Goal: Task Accomplishment & Management: Use online tool/utility

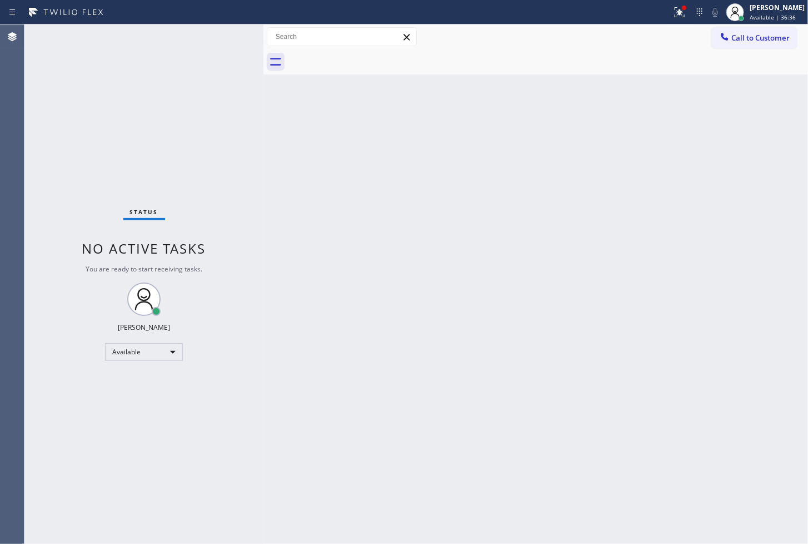
click at [48, 286] on div "Status No active tasks You are ready to start receiving tasks. [PERSON_NAME]" at bounding box center [143, 283] width 239 height 519
click at [217, 81] on div "Status No active tasks You are ready to start receiving tasks. [PERSON_NAME]" at bounding box center [143, 283] width 239 height 519
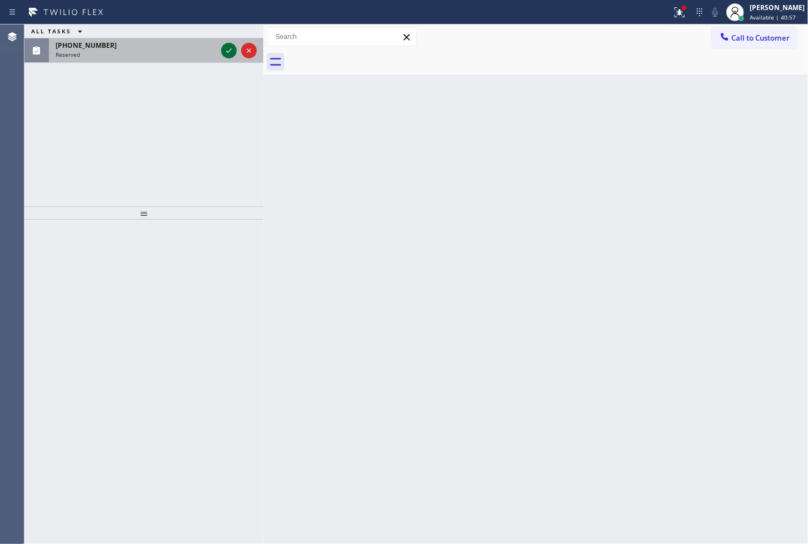
click at [225, 56] on icon at bounding box center [228, 50] width 13 height 13
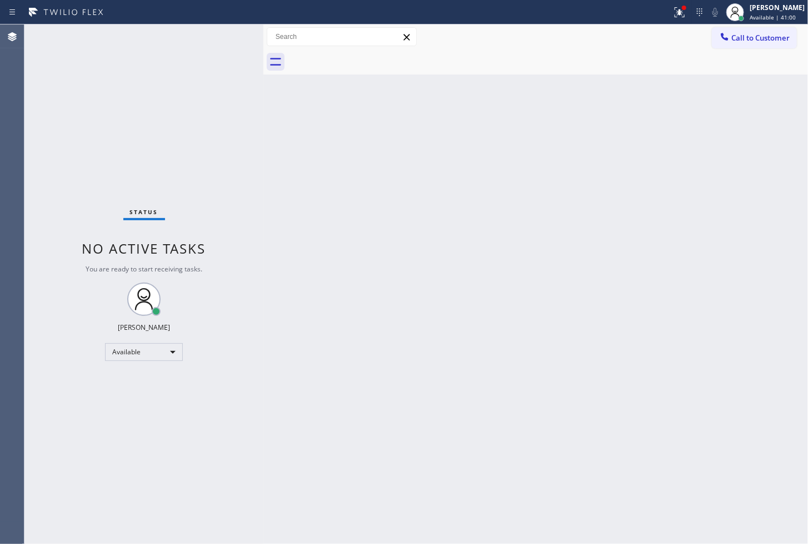
click at [258, 229] on div "Status No active tasks You are ready to start receiving tasks. [PERSON_NAME]" at bounding box center [143, 283] width 239 height 519
click at [677, 10] on div at bounding box center [680, 12] width 24 height 13
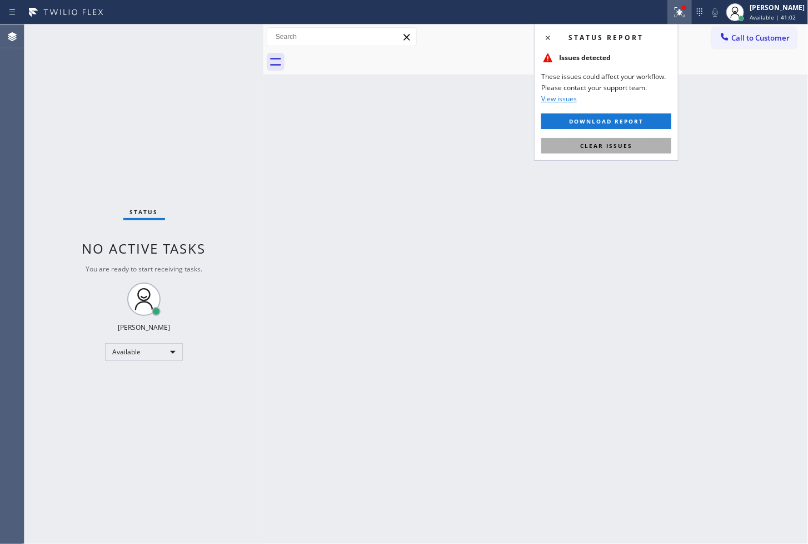
click at [630, 148] on span "Clear issues" at bounding box center [606, 146] width 52 height 8
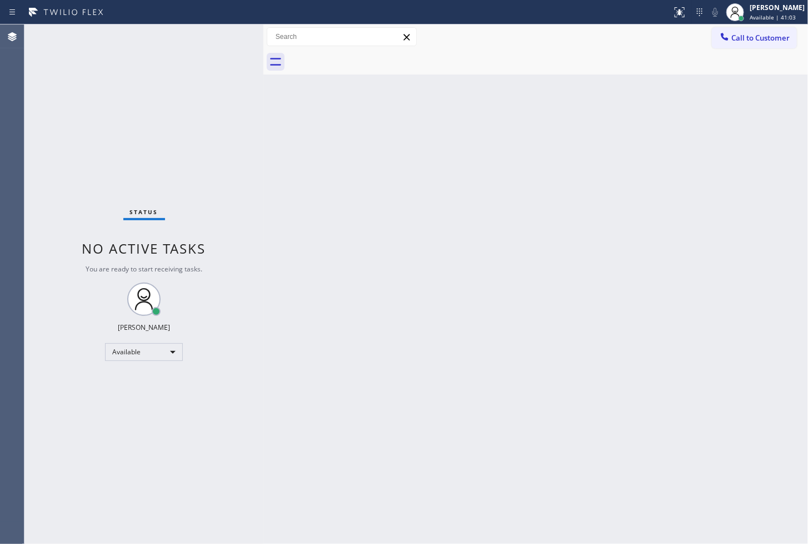
click at [212, 146] on div "Status No active tasks You are ready to start receiving tasks. [PERSON_NAME]" at bounding box center [143, 283] width 239 height 519
click at [227, 47] on div "Status No active tasks You are ready to start receiving tasks. [PERSON_NAME]" at bounding box center [143, 283] width 239 height 519
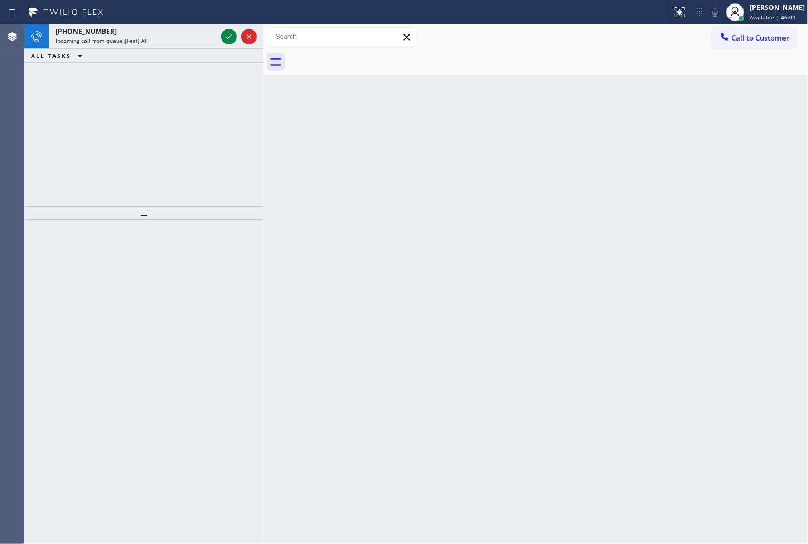
click at [42, 137] on div "[PHONE_NUMBER] Incoming call from queue [Test] All ALL TASKS ALL TASKS ACTIVE T…" at bounding box center [143, 115] width 239 height 182
click at [232, 34] on icon at bounding box center [228, 36] width 13 height 13
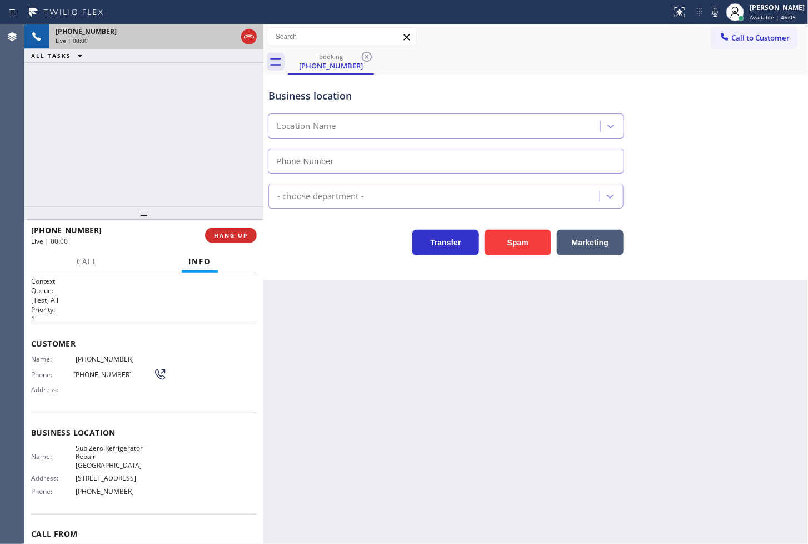
type input "[PHONE_NUMBER]"
click at [206, 145] on div "[PHONE_NUMBER] Live | 00:04 ALL TASKS ALL TASKS ACTIVE TASKS TASKS IN WRAP UP" at bounding box center [143, 115] width 239 height 182
click at [193, 140] on div "[PHONE_NUMBER] Live | 00:48 ALL TASKS ALL TASKS ACTIVE TASKS TASKS IN WRAP UP" at bounding box center [143, 115] width 239 height 182
click at [193, 140] on div "[PHONE_NUMBER] Live | 00:49 ALL TASKS ALL TASKS ACTIVE TASKS TASKS IN WRAP UP" at bounding box center [143, 115] width 239 height 182
click at [193, 140] on div "[PHONE_NUMBER] Live | 00:50 ALL TASKS ALL TASKS ACTIVE TASKS TASKS IN WRAP UP" at bounding box center [143, 115] width 239 height 182
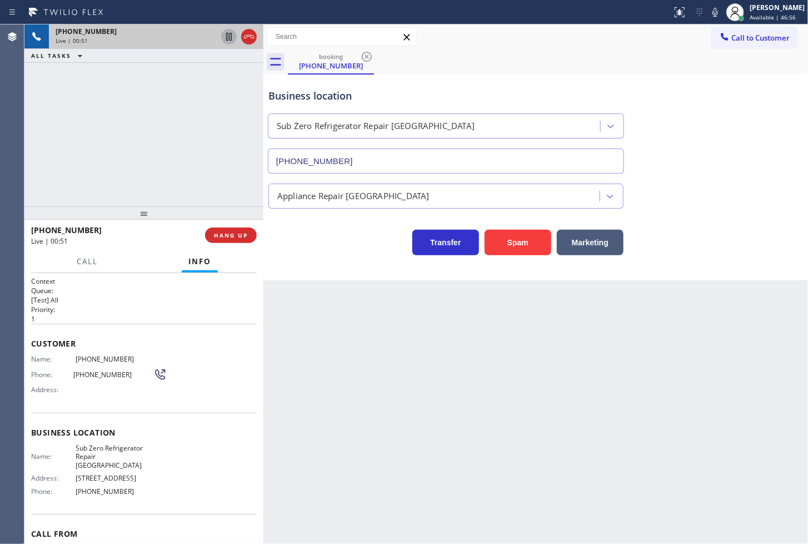
click at [228, 37] on icon at bounding box center [228, 36] width 13 height 13
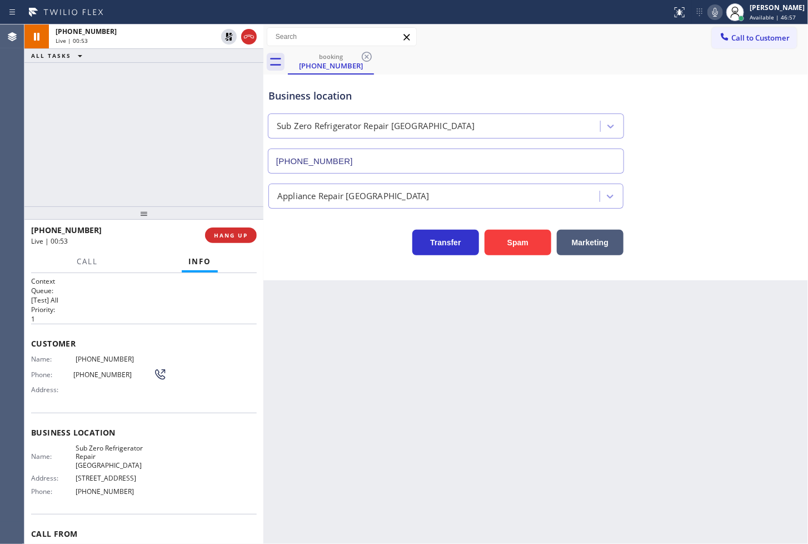
click at [709, 7] on icon at bounding box center [715, 12] width 13 height 13
click at [92, 265] on span "Call" at bounding box center [87, 261] width 21 height 10
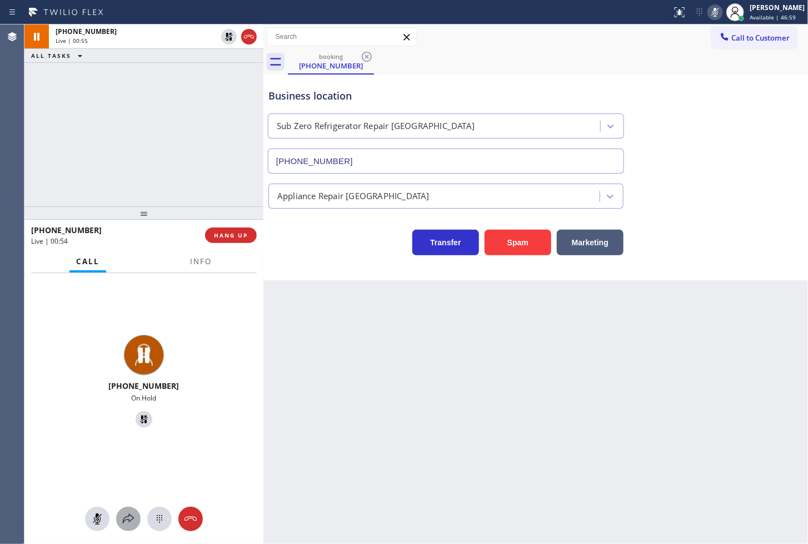
click at [130, 514] on icon at bounding box center [128, 518] width 13 height 13
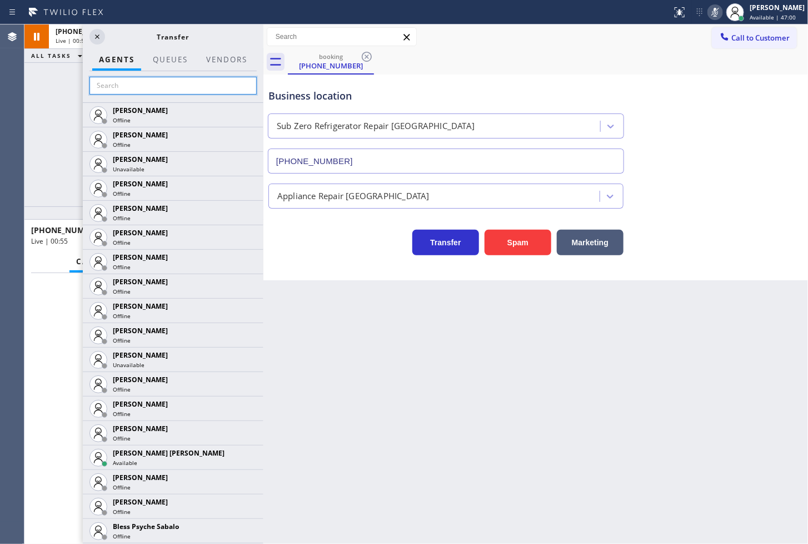
click at [137, 87] on input "text" at bounding box center [173, 86] width 167 height 18
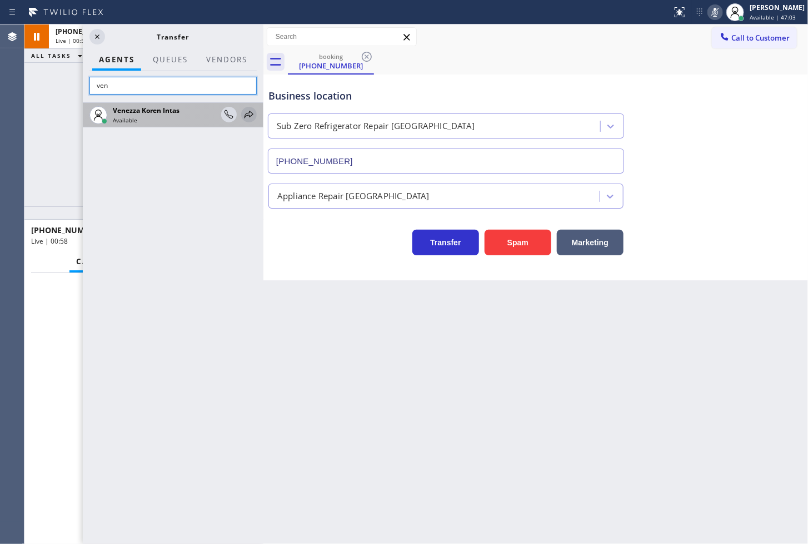
type input "ven"
click at [246, 110] on icon at bounding box center [248, 114] width 13 height 13
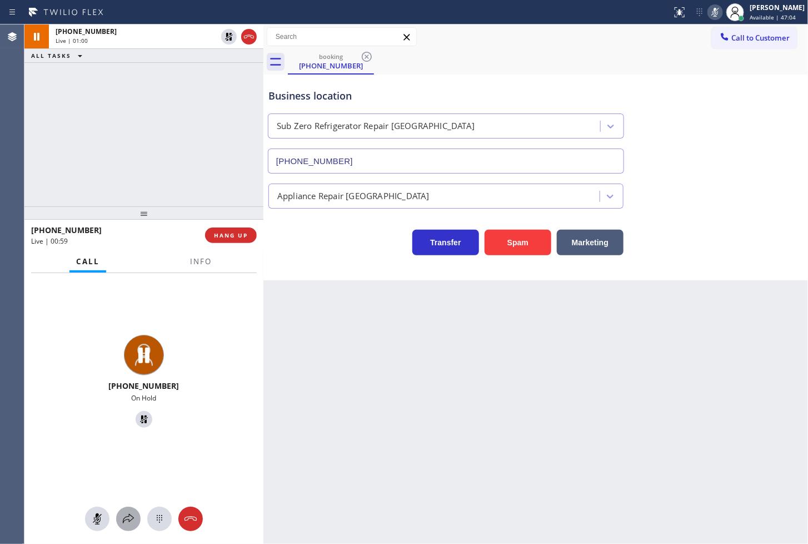
click at [123, 517] on icon at bounding box center [128, 518] width 13 height 13
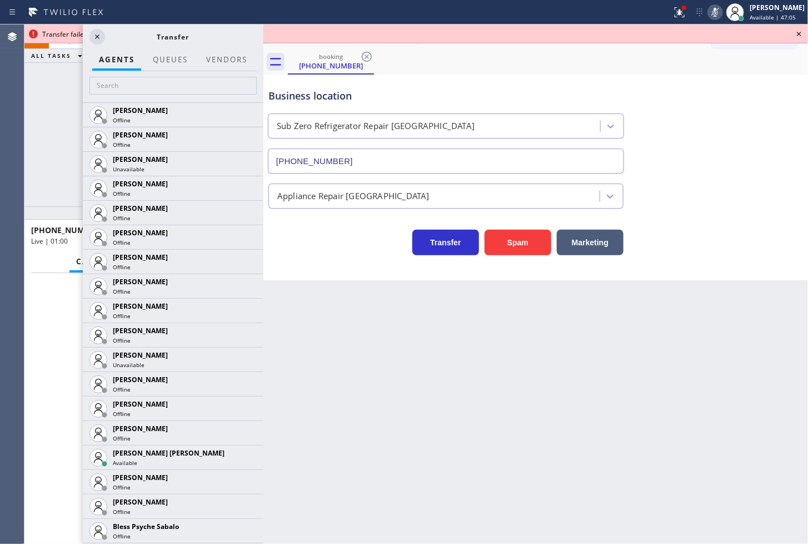
click at [139, 96] on div at bounding box center [173, 86] width 181 height 31
click at [139, 87] on input "text" at bounding box center [173, 86] width 167 height 18
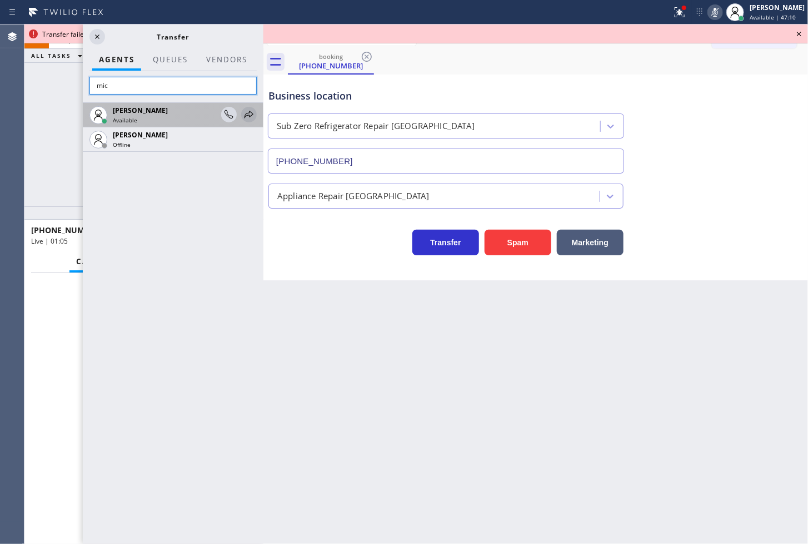
type input "mic"
click at [250, 113] on icon at bounding box center [248, 114] width 13 height 13
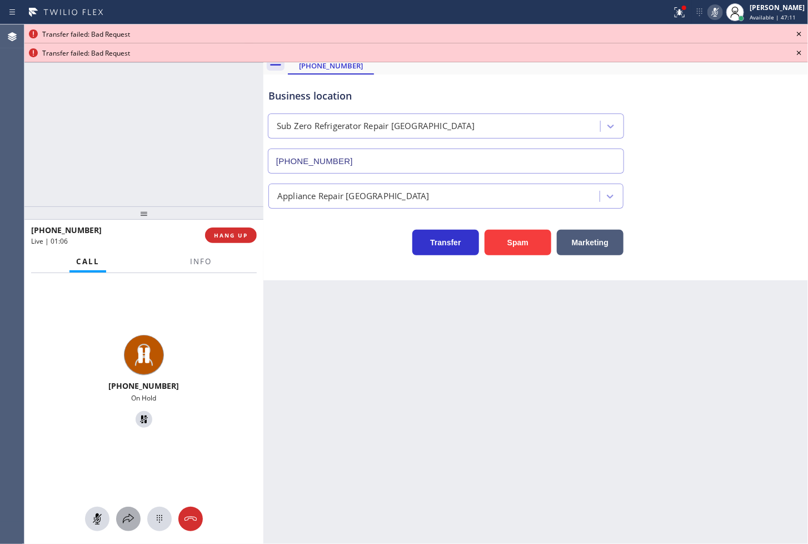
click at [123, 519] on icon at bounding box center [128, 518] width 11 height 9
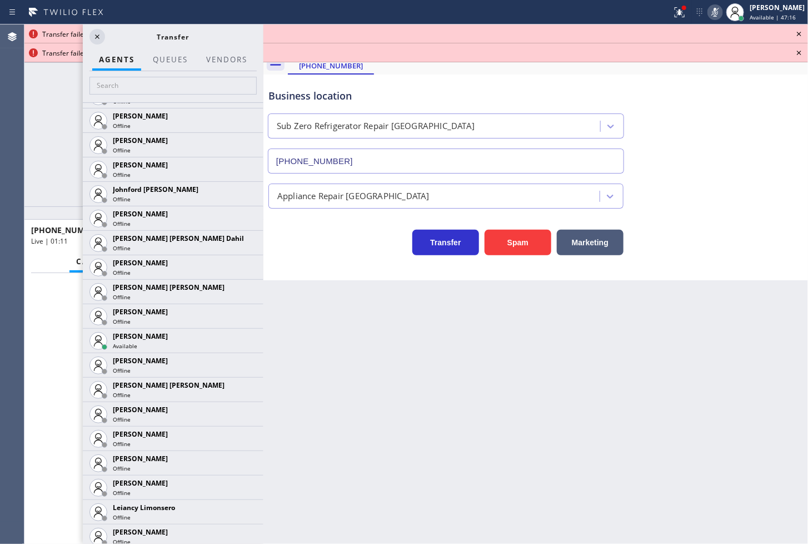
scroll to position [1218, 0]
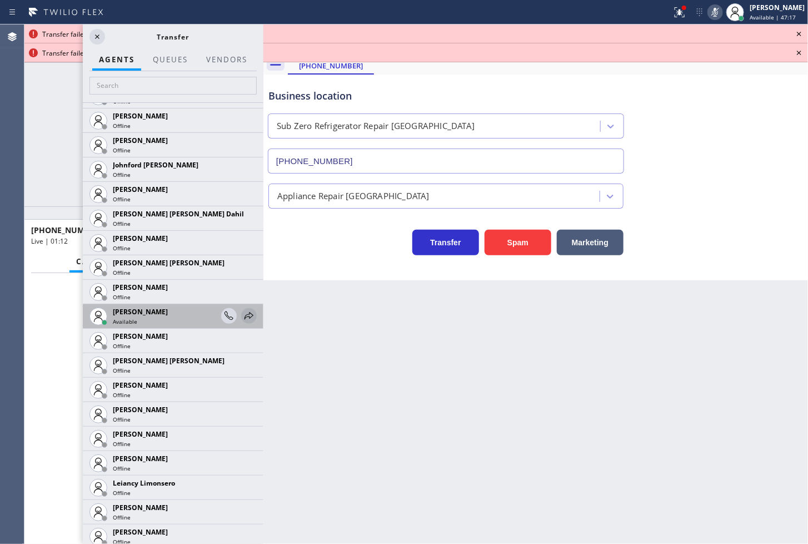
click at [242, 312] on icon at bounding box center [248, 315] width 13 height 13
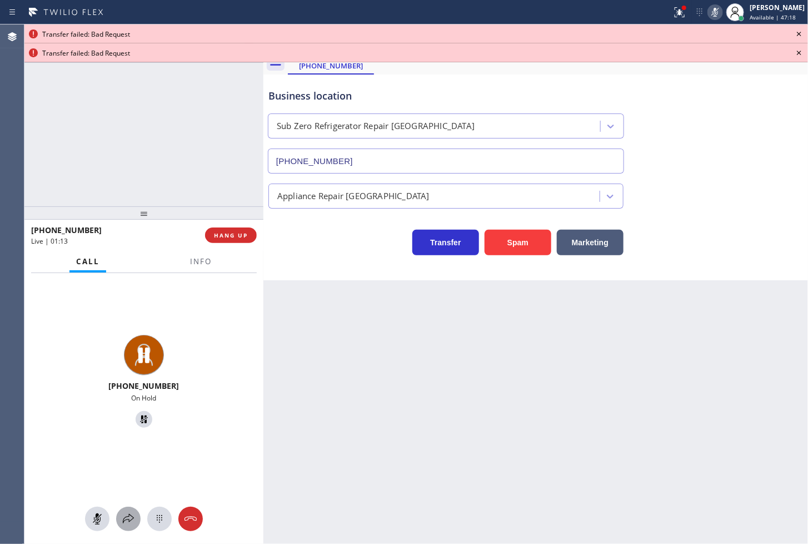
click at [118, 518] on div at bounding box center [128, 518] width 24 height 13
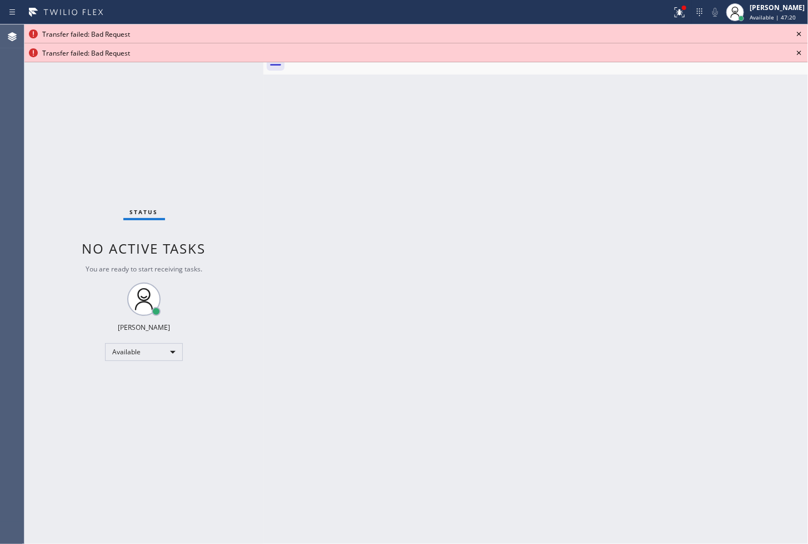
click at [802, 34] on icon at bounding box center [799, 33] width 13 height 13
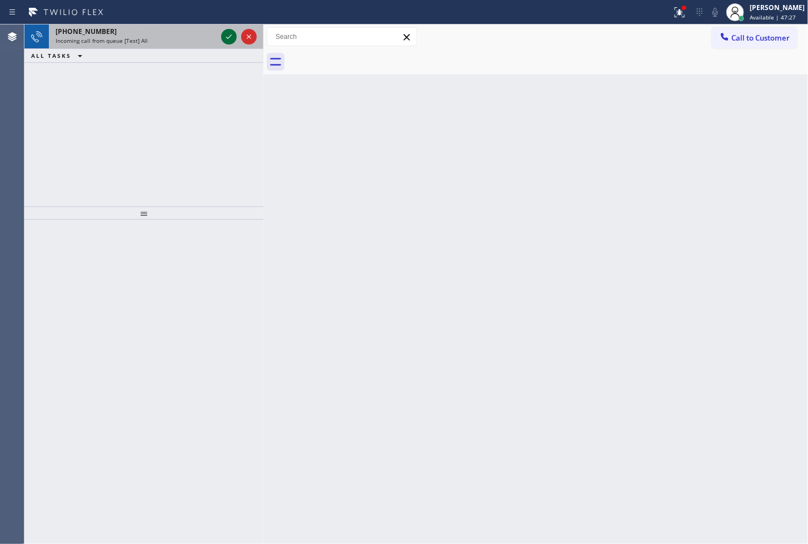
click at [231, 34] on icon at bounding box center [228, 36] width 13 height 13
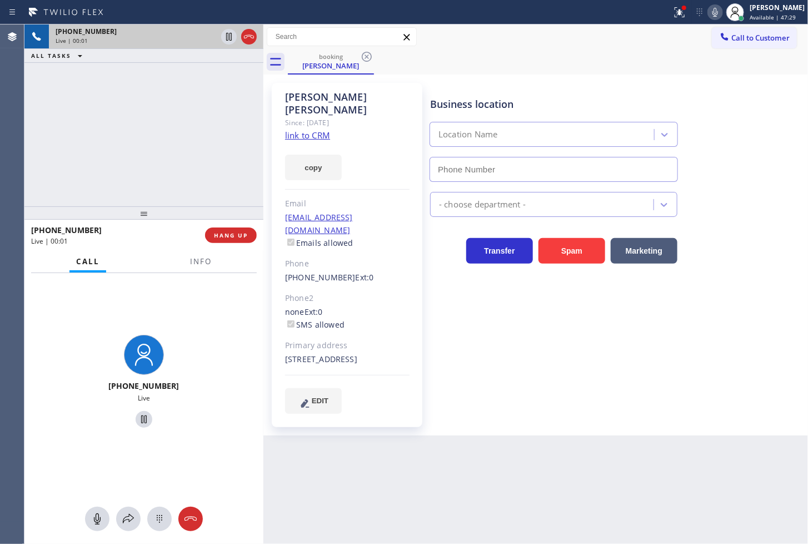
type input "[PHONE_NUMBER]"
click at [299, 130] on link "link to CRM" at bounding box center [307, 135] width 45 height 11
click at [673, 9] on icon at bounding box center [679, 12] width 13 height 13
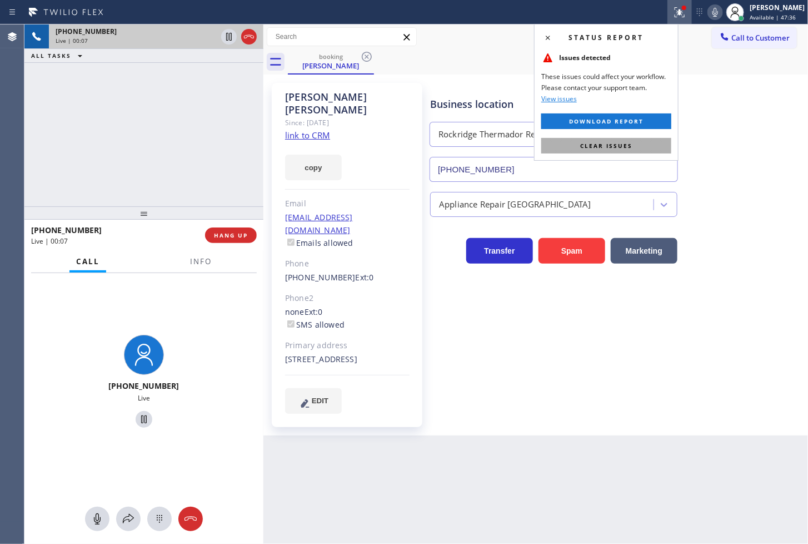
click at [622, 142] on span "Clear issues" at bounding box center [606, 146] width 52 height 8
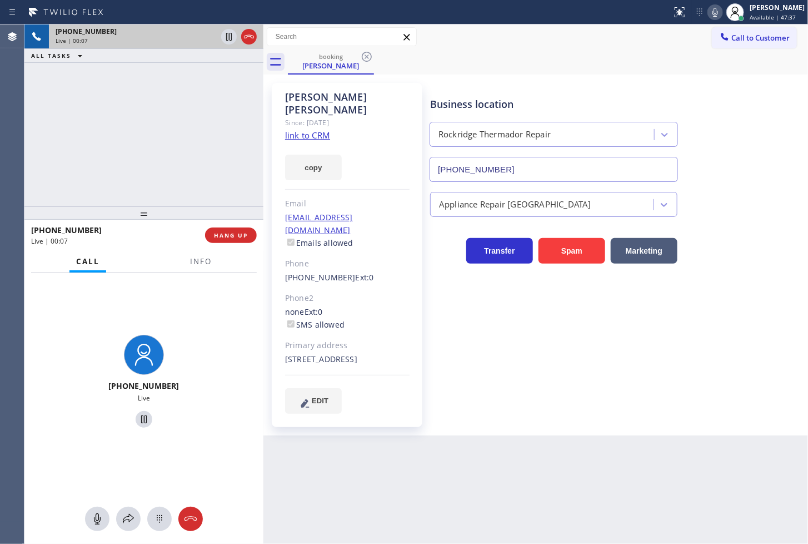
click at [135, 173] on div "[PHONE_NUMBER] Live | 00:07 ALL TASKS ALL TASKS ACTIVE TASKS TASKS IN WRAP UP" at bounding box center [143, 115] width 239 height 182
click at [201, 264] on span "Info" at bounding box center [201, 261] width 22 height 10
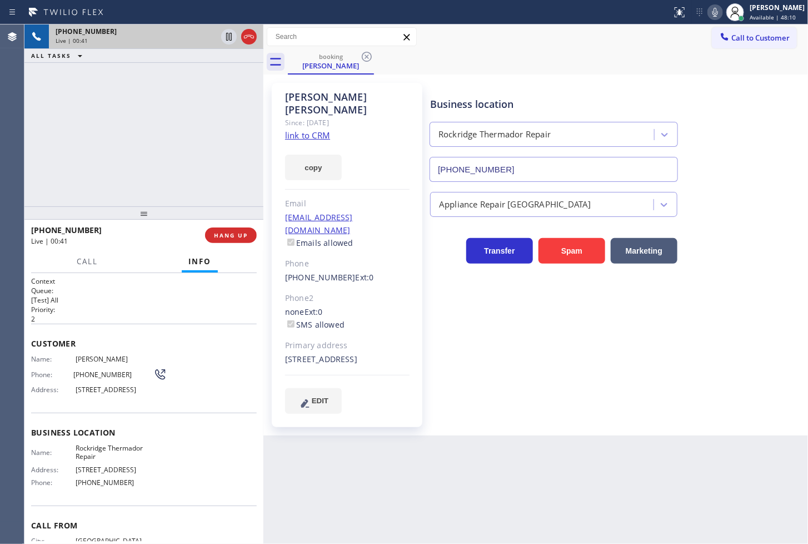
click at [709, 11] on icon at bounding box center [715, 12] width 13 height 13
click at [106, 285] on h1 "Context" at bounding box center [144, 280] width 226 height 9
click at [108, 126] on div "[PHONE_NUMBER] Live | 00:49 ALL TASKS ALL TASKS ACTIVE TASKS TASKS IN WRAP UP" at bounding box center [143, 115] width 239 height 182
click at [153, 130] on div "[PHONE_NUMBER] Live | 00:54 ALL TASKS ALL TASKS ACTIVE TASKS TASKS IN WRAP UP" at bounding box center [143, 115] width 239 height 182
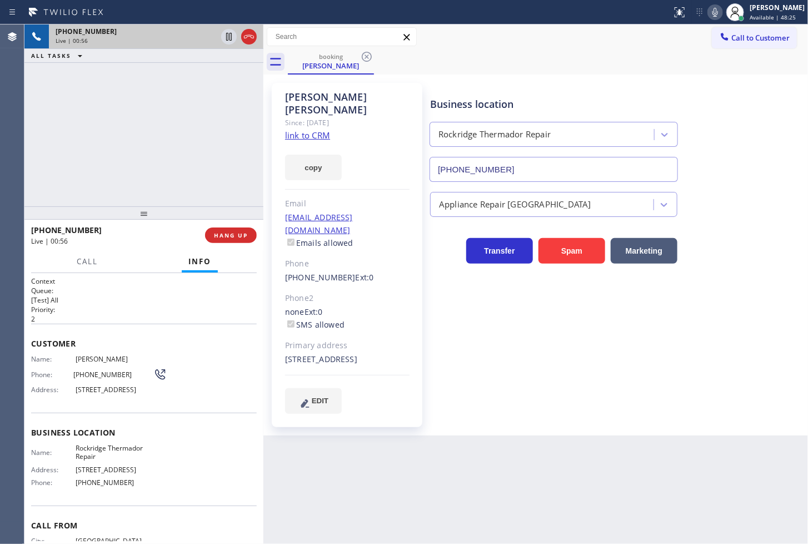
click at [106, 106] on div "[PHONE_NUMBER] Live | 00:56 ALL TASKS ALL TASKS ACTIVE TASKS TASKS IN WRAP UP" at bounding box center [143, 115] width 239 height 182
click at [148, 129] on div "[PHONE_NUMBER] Live | 00:57 ALL TASKS ALL TASKS ACTIVE TASKS TASKS IN WRAP UP" at bounding box center [143, 115] width 239 height 182
click at [229, 36] on icon at bounding box center [228, 36] width 13 height 13
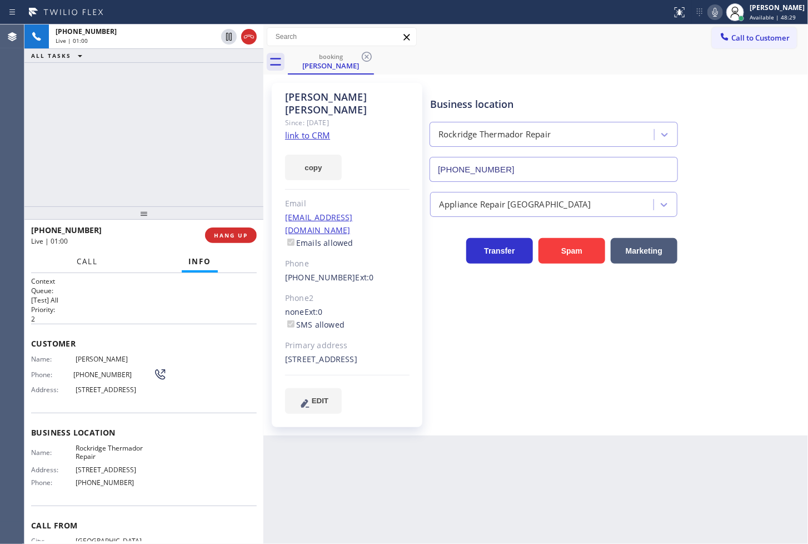
click at [85, 262] on span "Call" at bounding box center [87, 261] width 21 height 10
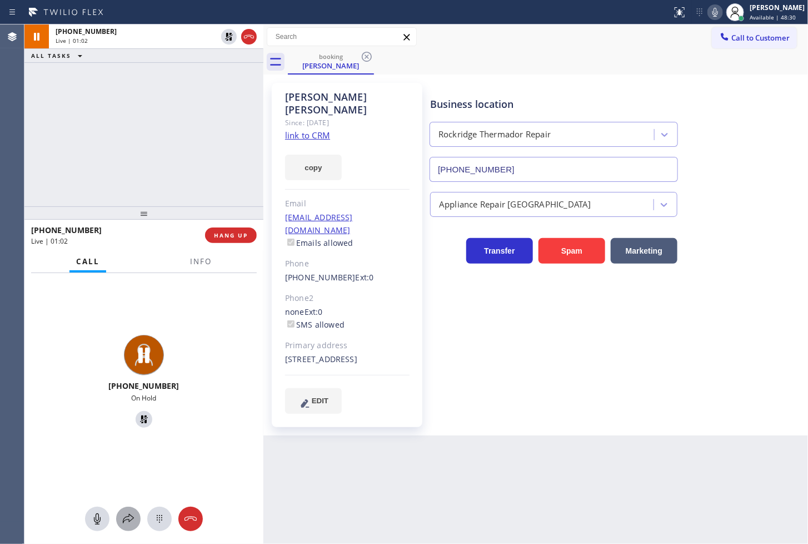
click at [129, 520] on icon at bounding box center [128, 518] width 11 height 9
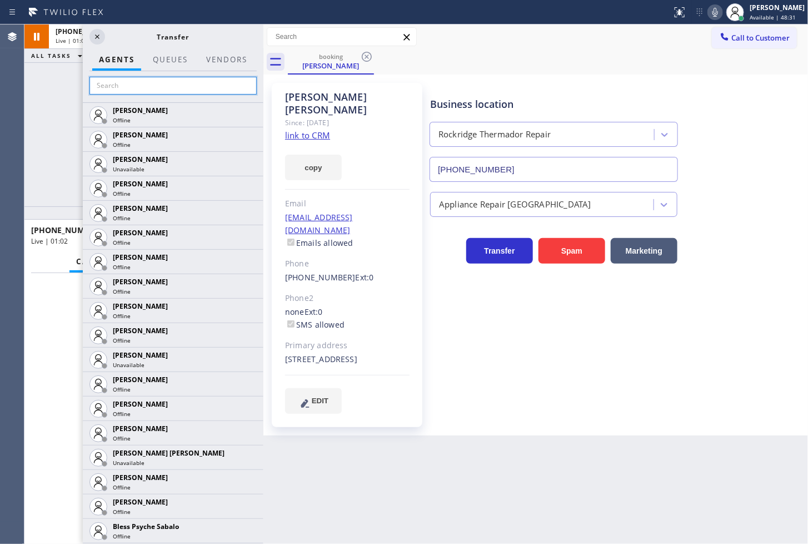
click at [135, 92] on input "text" at bounding box center [173, 86] width 167 height 18
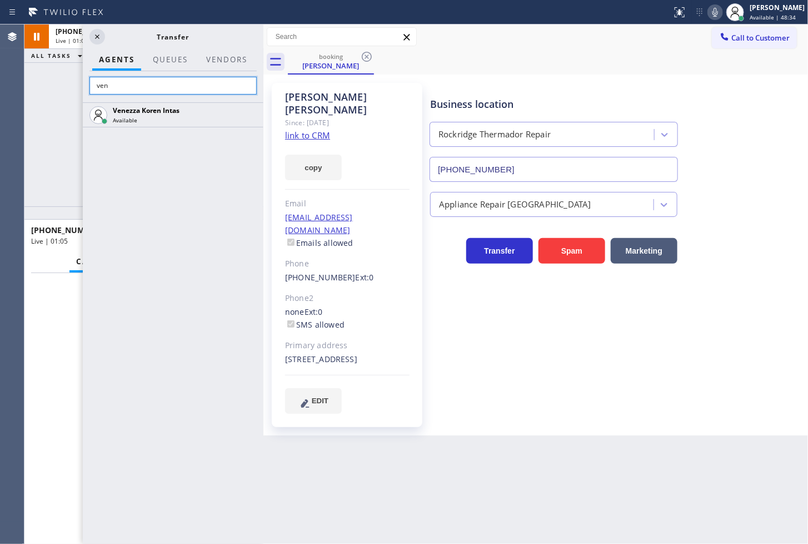
type input "ven"
click at [0, 0] on icon at bounding box center [0, 0] width 0 height 0
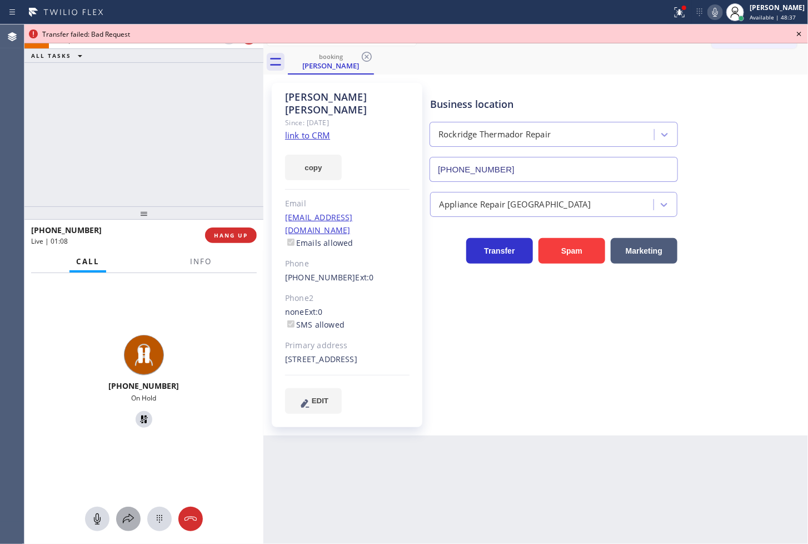
click at [120, 513] on div at bounding box center [128, 518] width 24 height 13
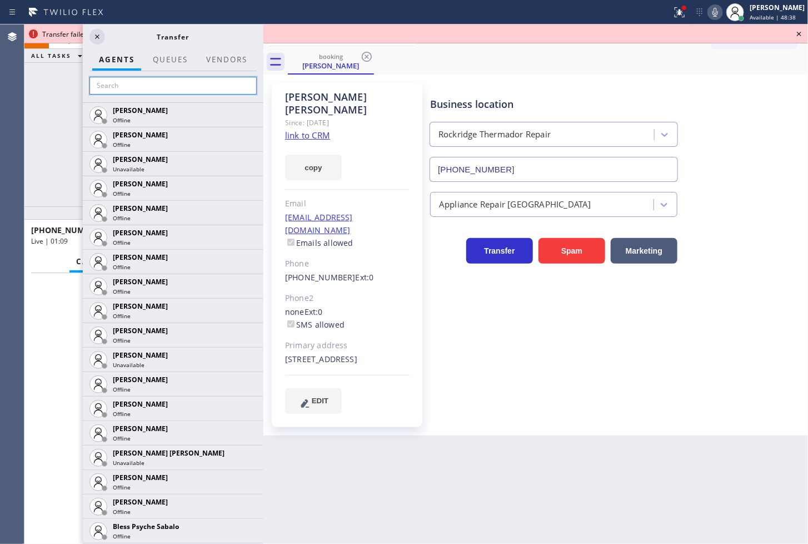
click at [135, 84] on input "text" at bounding box center [173, 86] width 167 height 18
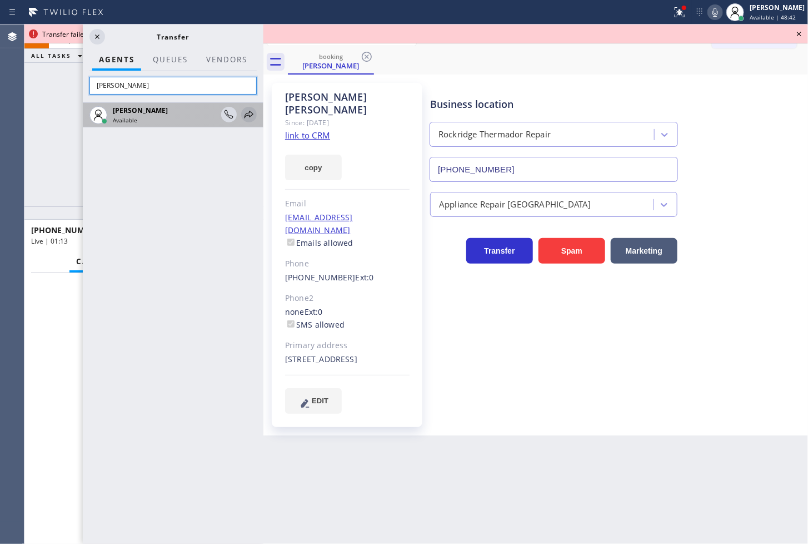
type input "[PERSON_NAME]"
click at [249, 117] on icon at bounding box center [249, 114] width 9 height 7
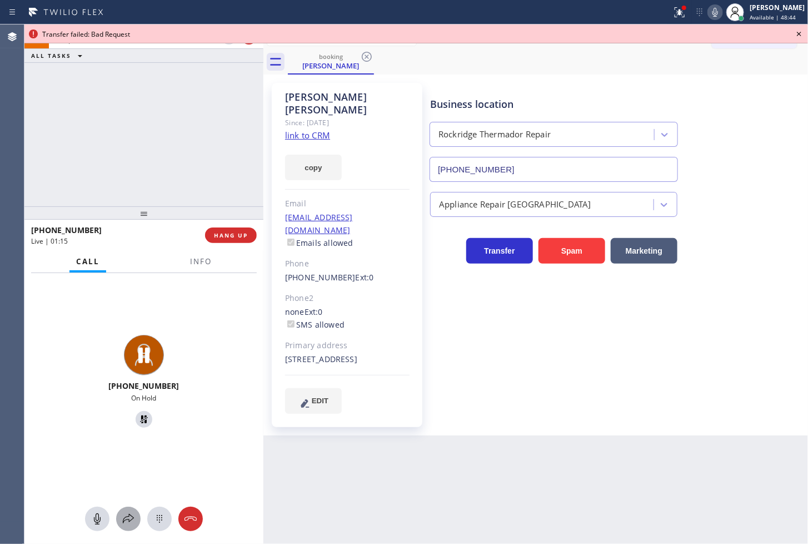
click at [123, 524] on icon at bounding box center [128, 518] width 13 height 13
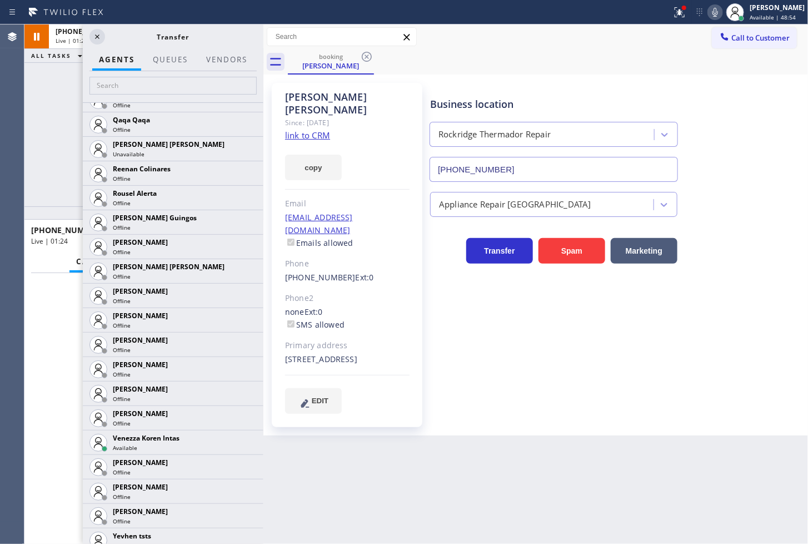
scroll to position [2270, 0]
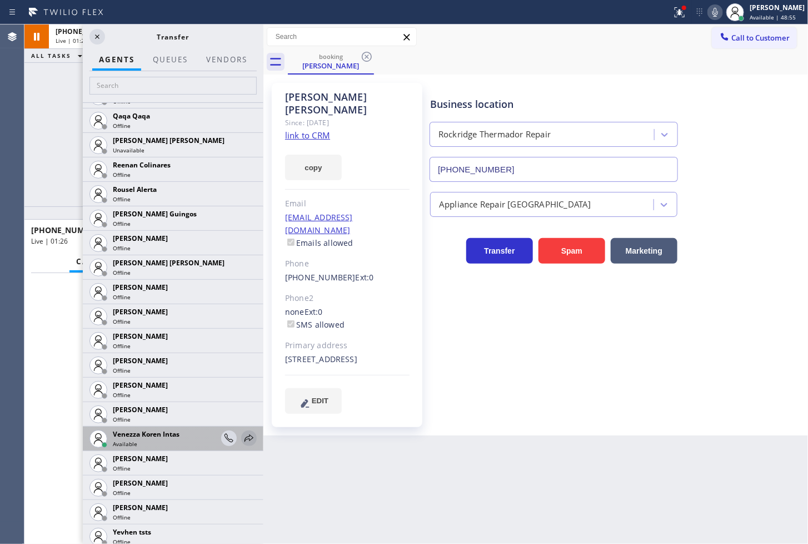
click at [242, 438] on icon at bounding box center [248, 437] width 13 height 13
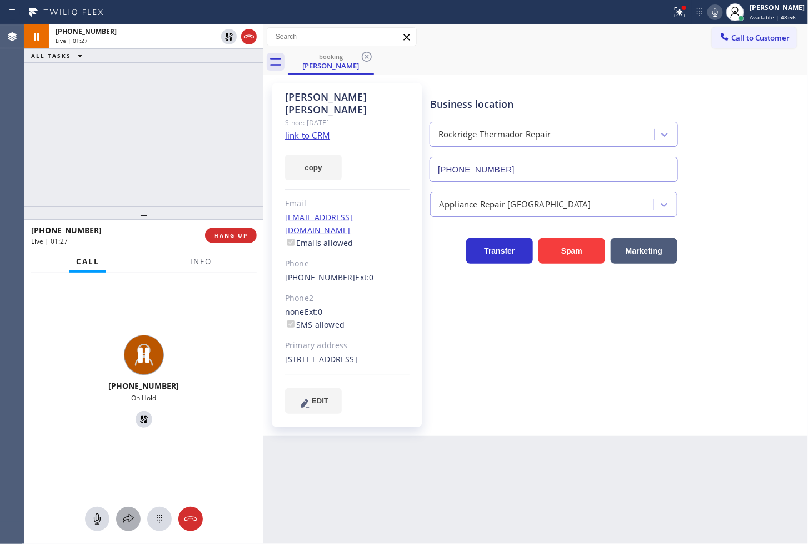
click at [131, 515] on icon at bounding box center [128, 518] width 11 height 9
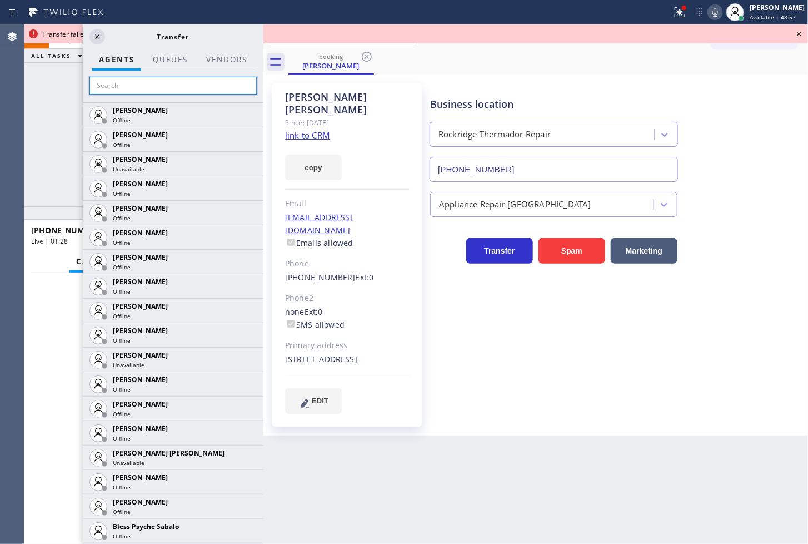
click at [128, 91] on input "text" at bounding box center [173, 86] width 167 height 18
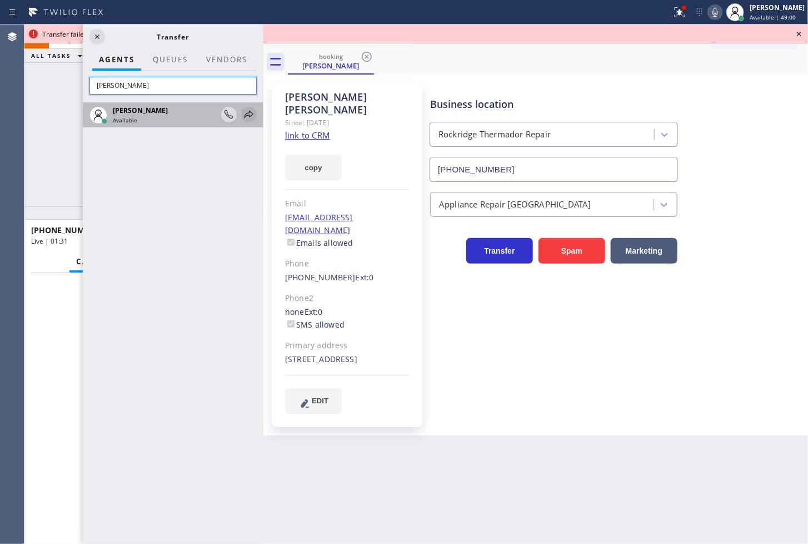
type input "[PERSON_NAME]"
click at [251, 115] on icon at bounding box center [248, 114] width 13 height 13
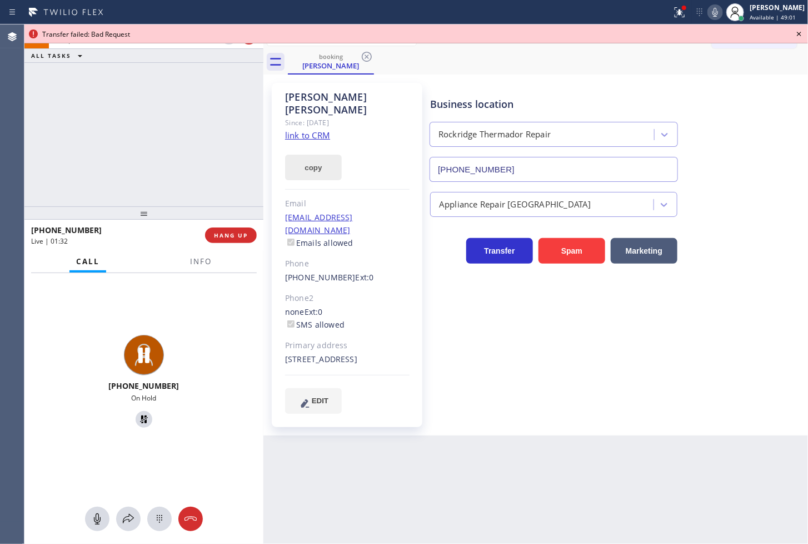
click at [302, 155] on button "copy" at bounding box center [313, 168] width 57 height 26
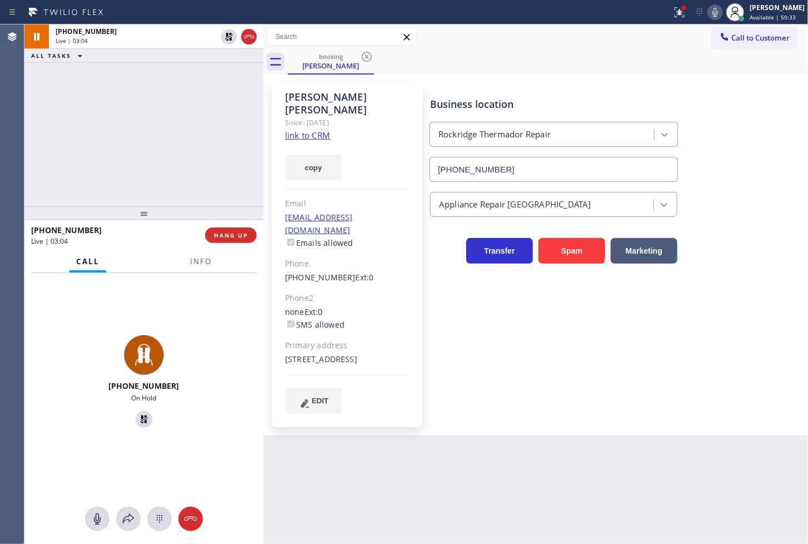
click at [115, 138] on div "[PHONE_NUMBER] Live | 03:04 ALL TASKS ALL TASKS ACTIVE TASKS TASKS IN WRAP UP" at bounding box center [143, 115] width 239 height 182
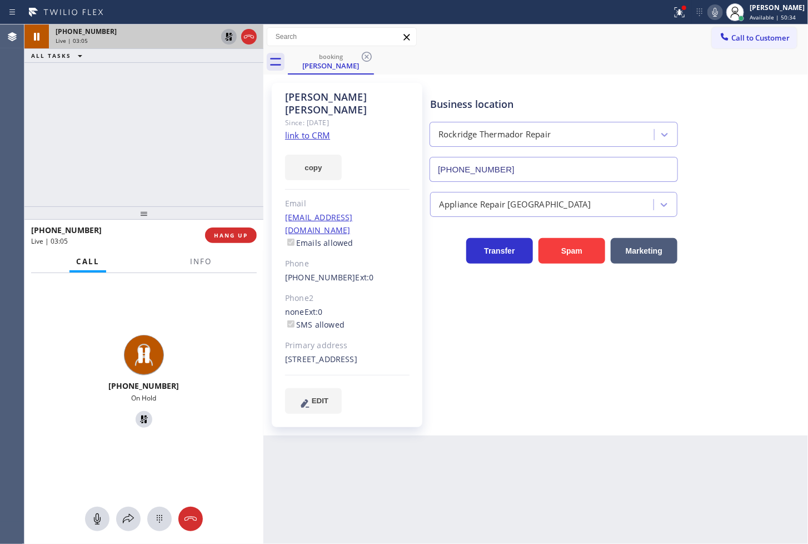
click at [229, 32] on icon at bounding box center [228, 36] width 13 height 13
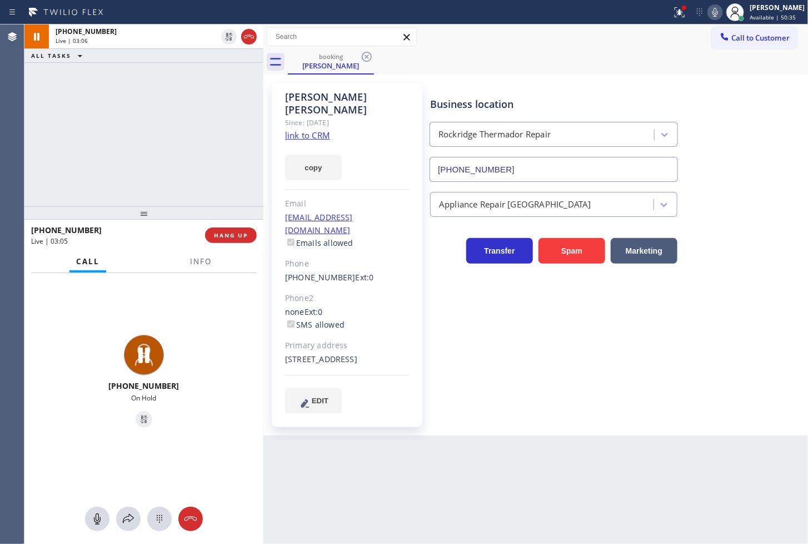
click at [176, 151] on div "[PHONE_NUMBER] Live | 03:06 ALL TASKS ALL TASKS ACTIVE TASKS TASKS IN WRAP UP" at bounding box center [143, 115] width 239 height 182
click at [673, 11] on icon at bounding box center [679, 12] width 13 height 13
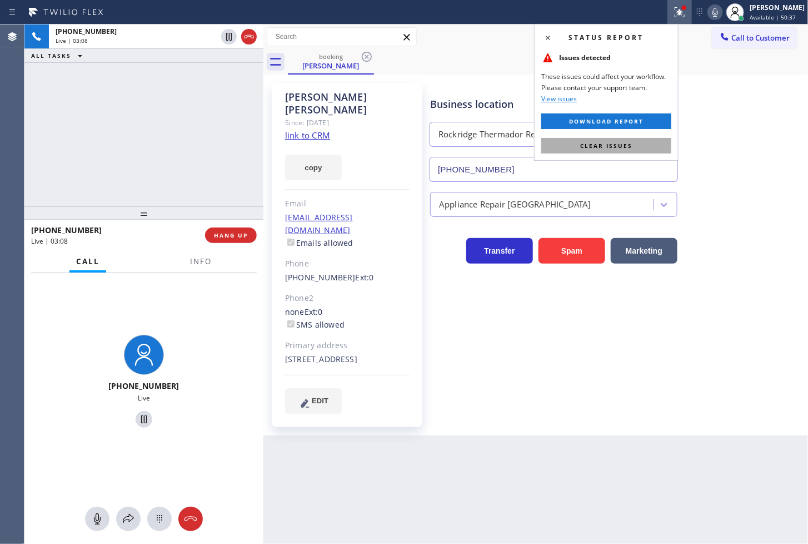
click at [614, 147] on span "Clear issues" at bounding box center [606, 146] width 52 height 8
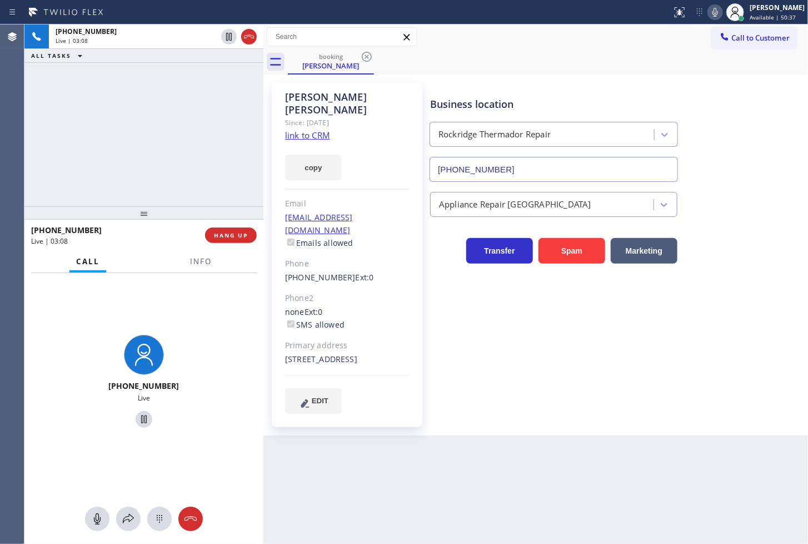
click at [264, 131] on div at bounding box center [264, 283] width 0 height 519
click at [127, 512] on icon at bounding box center [128, 518] width 13 height 13
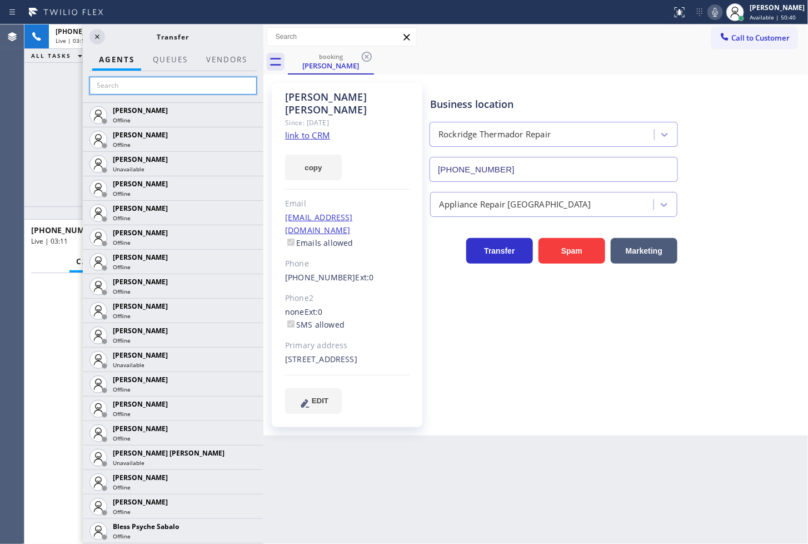
click at [125, 87] on input "text" at bounding box center [173, 86] width 167 height 18
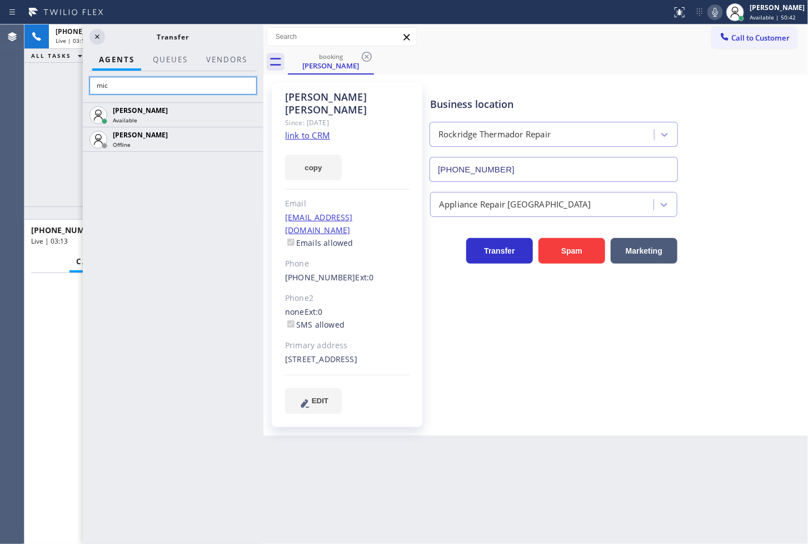
type input "mic"
click at [109, 281] on div "[PERSON_NAME] Available [PERSON_NAME] Offline" at bounding box center [173, 322] width 181 height 441
click at [164, 251] on div "[PERSON_NAME] Available [PERSON_NAME] Offline" at bounding box center [173, 322] width 181 height 441
click at [182, 243] on div "[PERSON_NAME] Available [PERSON_NAME] Offline" at bounding box center [173, 322] width 181 height 441
click at [96, 36] on icon at bounding box center [97, 36] width 13 height 13
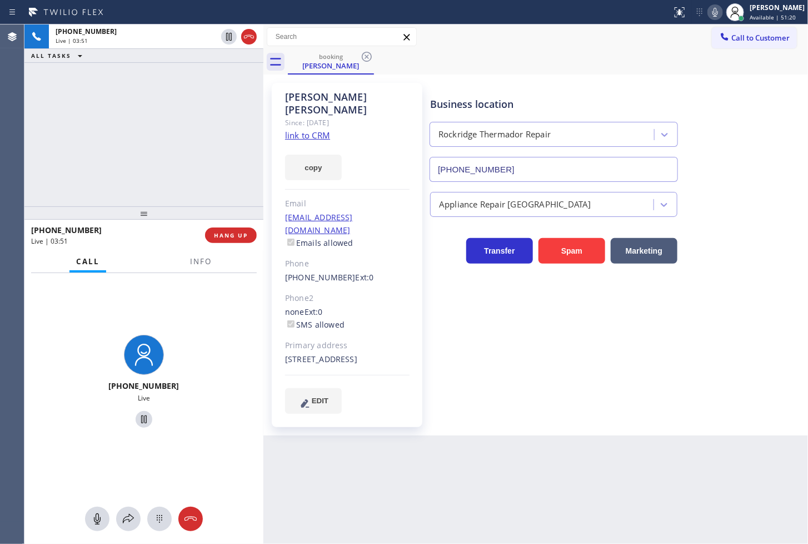
click at [129, 148] on div "[PHONE_NUMBER] Live | 03:51 ALL TASKS ALL TASKS ACTIVE TASKS TASKS IN WRAP UP" at bounding box center [143, 115] width 239 height 182
click at [182, 364] on div "[PHONE_NUMBER] Live" at bounding box center [144, 382] width 95 height 105
click at [135, 176] on div "[PHONE_NUMBER] Live | 03:53 ALL TASKS ALL TASKS ACTIVE TASKS TASKS IN WRAP UP" at bounding box center [143, 115] width 239 height 182
click at [236, 385] on div "[PHONE_NUMBER] Live" at bounding box center [143, 383] width 239 height 220
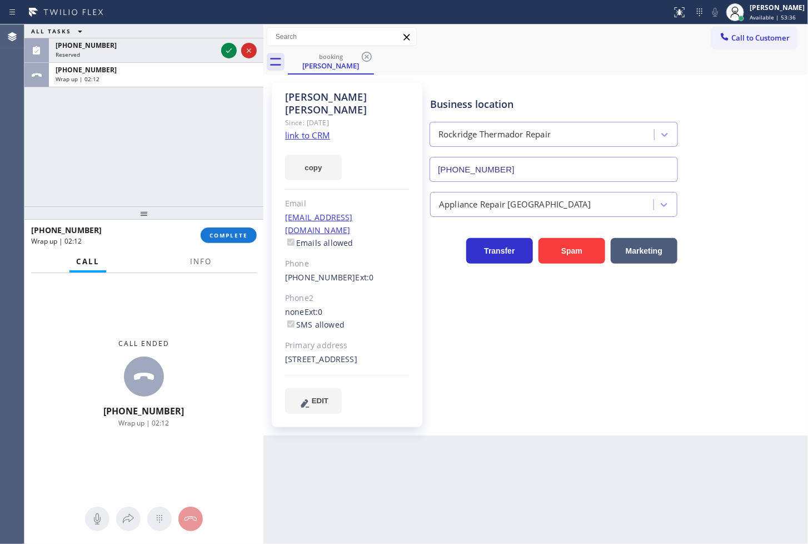
click at [57, 168] on div "ALL TASKS ALL TASKS ACTIVE TASKS TASKS IN WRAP UP [PHONE_NUMBER] Reserved [PHON…" at bounding box center [143, 115] width 239 height 182
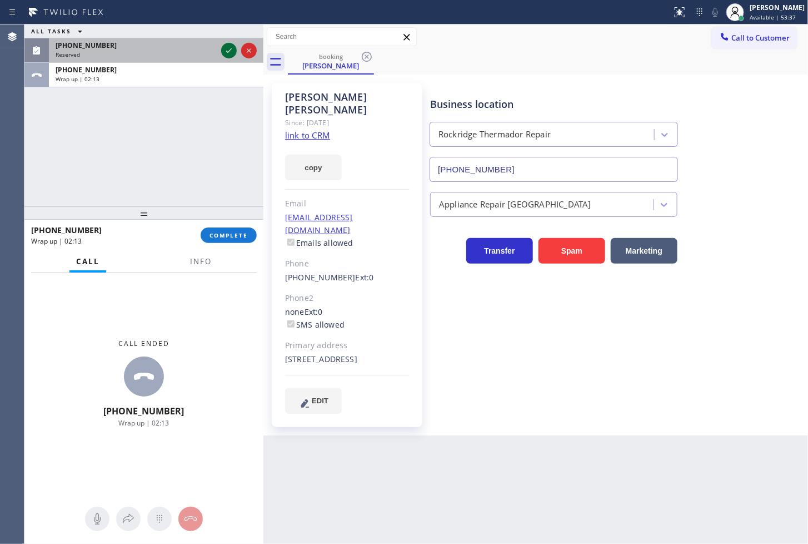
click at [229, 53] on icon at bounding box center [228, 50] width 13 height 13
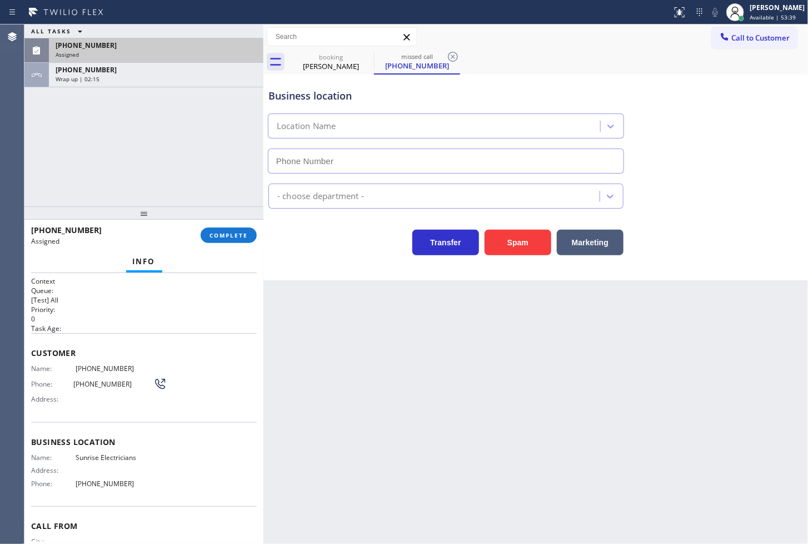
type input "[PHONE_NUMBER]"
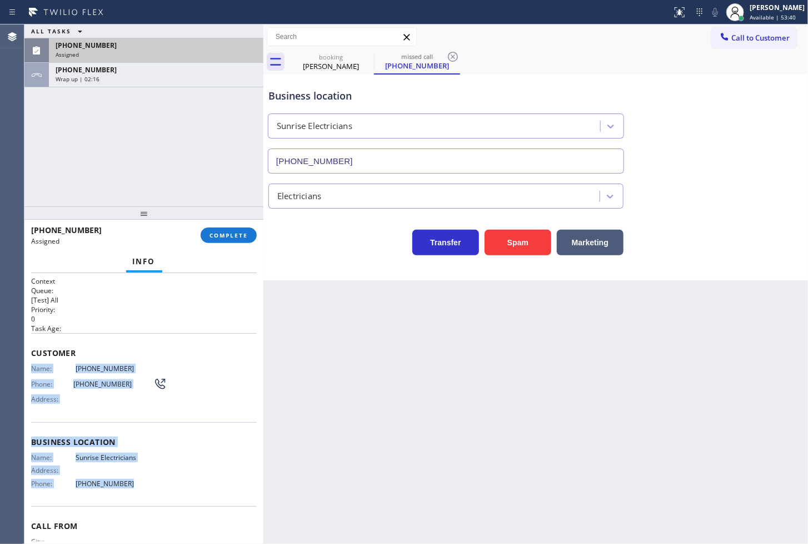
drag, startPoint x: 33, startPoint y: 369, endPoint x: 137, endPoint y: 481, distance: 152.7
click at [137, 481] on div "Context Queue: [Test] All Priority: 0 Task Age: Customer Name: [PHONE_NUMBER] P…" at bounding box center [144, 433] width 226 height 314
copy div "Name: [PHONE_NUMBER] Phone: [PHONE_NUMBER] Address: Business location Name: Sun…"
click at [218, 237] on span "COMPLETE" at bounding box center [229, 235] width 38 height 8
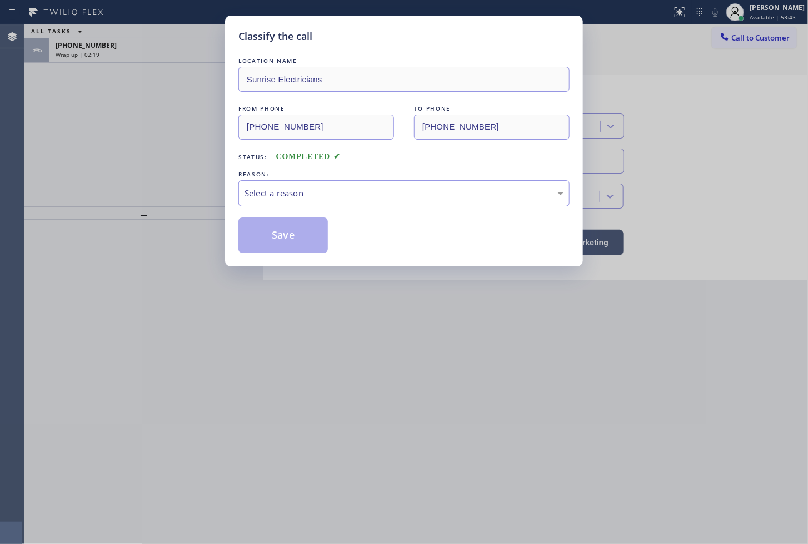
click at [315, 190] on div "Select a reason" at bounding box center [404, 193] width 319 height 13
click at [288, 252] on button "Save" at bounding box center [284, 235] width 90 height 36
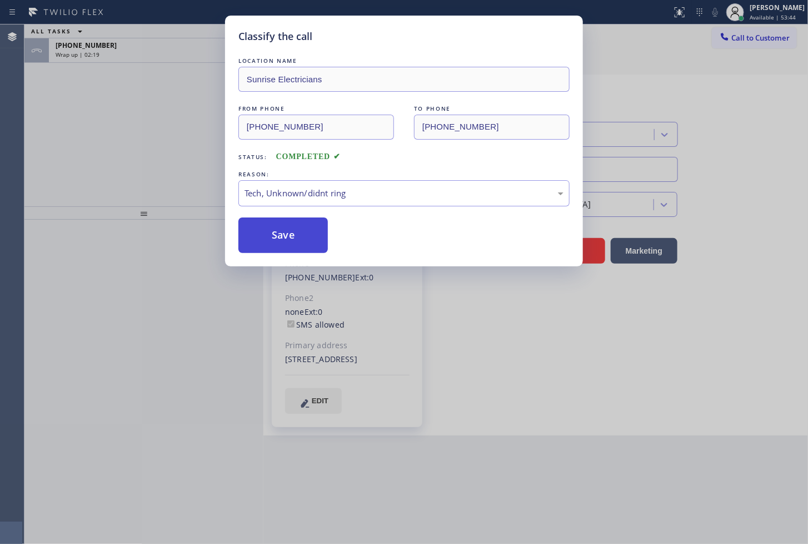
click at [288, 252] on button "Save" at bounding box center [284, 235] width 90 height 36
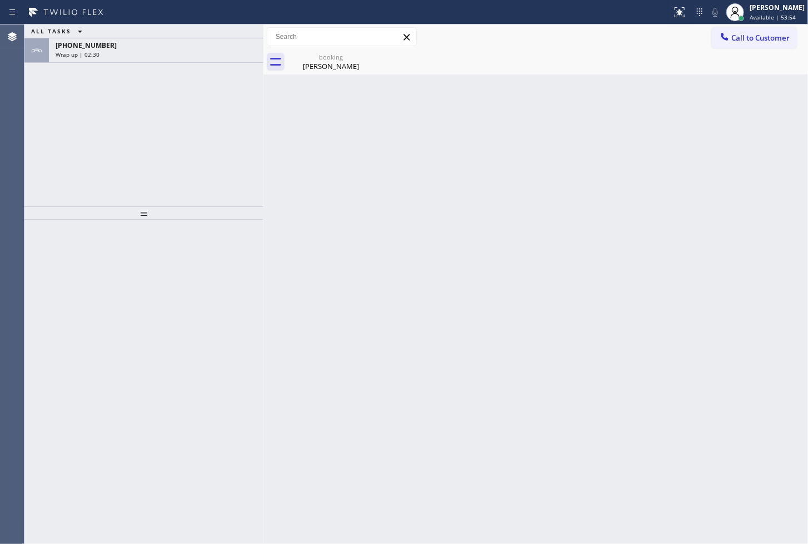
click at [50, 173] on div "ALL TASKS ALL TASKS ACTIVE TASKS TASKS IN WRAP UP [PHONE_NUMBER] Wrap up | 02:30" at bounding box center [143, 115] width 239 height 182
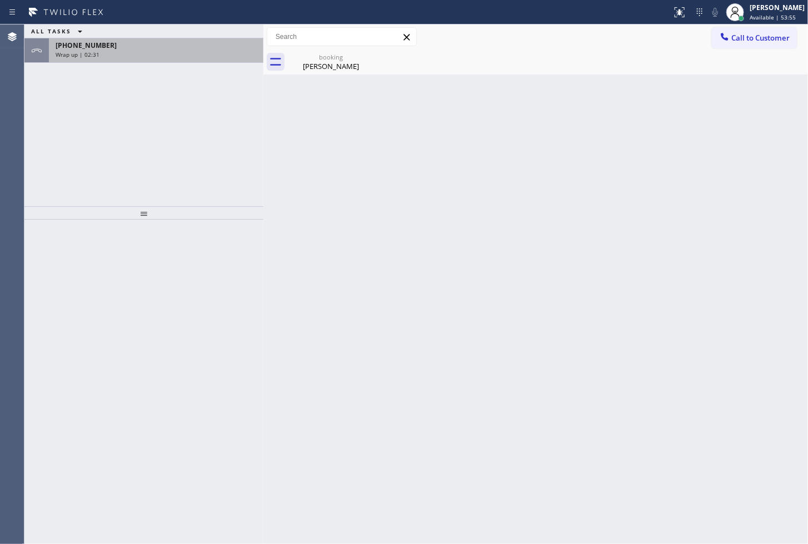
click at [160, 51] on div "Wrap up | 02:31" at bounding box center [156, 55] width 201 height 8
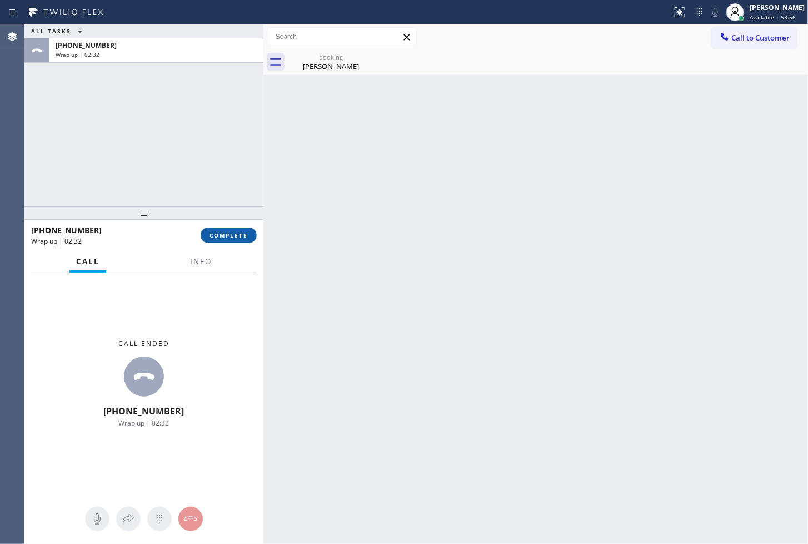
click at [226, 238] on span "COMPLETE" at bounding box center [229, 235] width 38 height 8
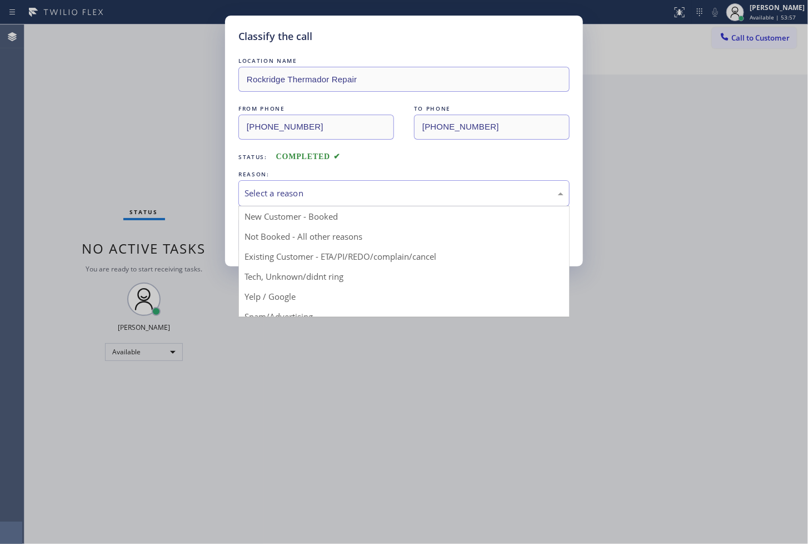
click at [309, 190] on div "Select a reason" at bounding box center [404, 193] width 319 height 13
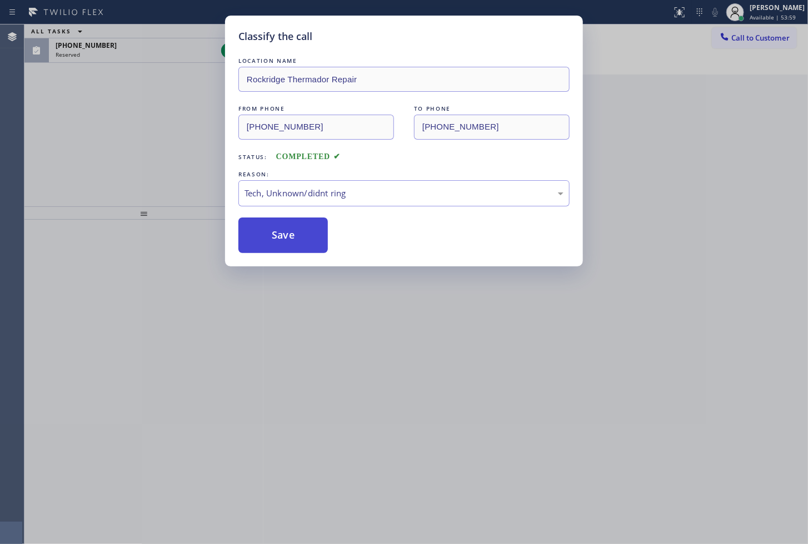
click at [292, 243] on button "Save" at bounding box center [284, 235] width 90 height 36
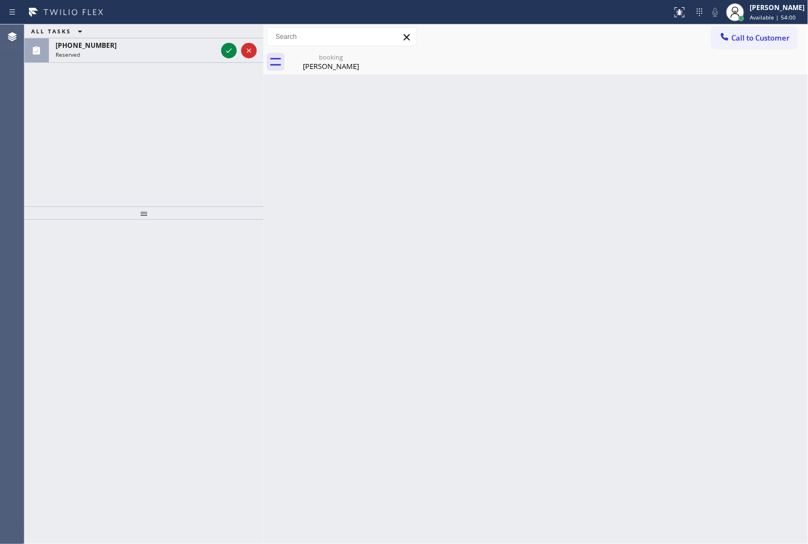
click at [158, 42] on div "[PHONE_NUMBER]" at bounding box center [136, 45] width 161 height 9
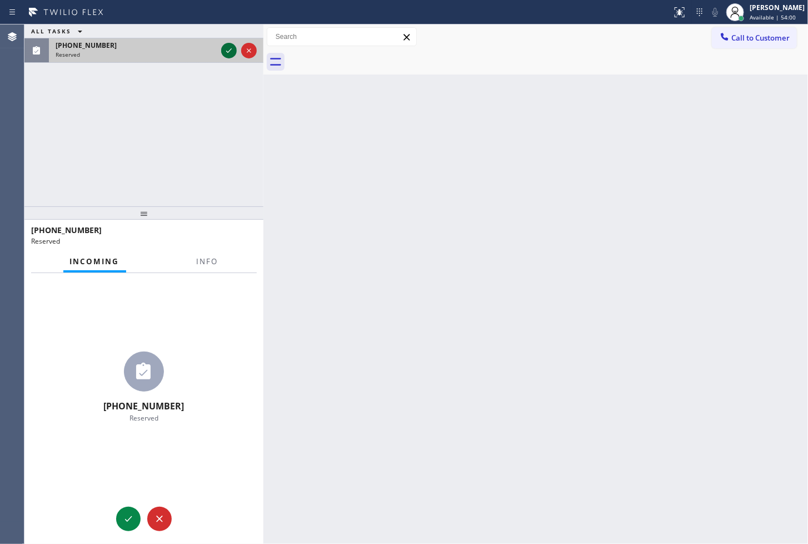
click at [235, 48] on icon at bounding box center [228, 50] width 13 height 13
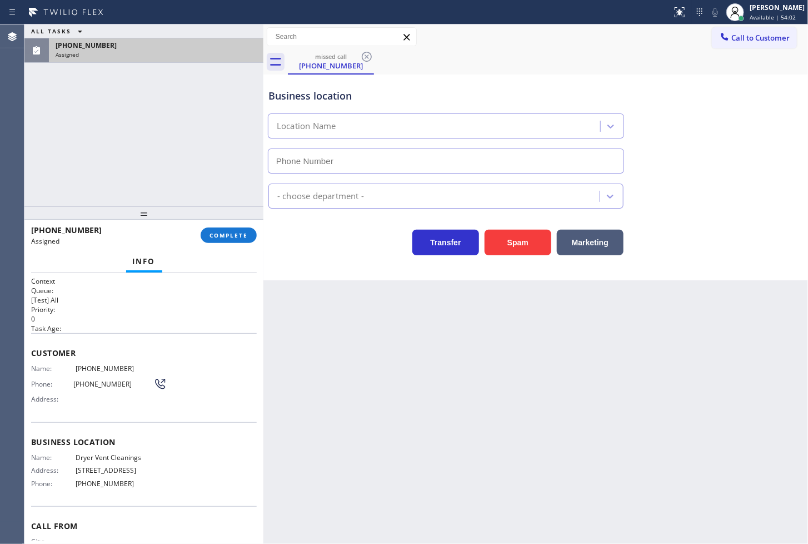
type input "[PHONE_NUMBER]"
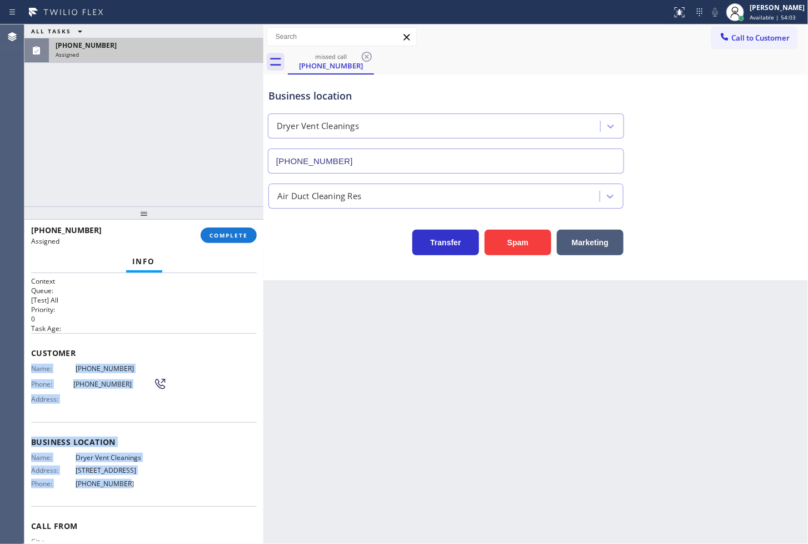
drag, startPoint x: 29, startPoint y: 366, endPoint x: 119, endPoint y: 476, distance: 142.2
click at [119, 476] on div "Context Queue: [Test] All Priority: 0 Task Age: Customer Name: [PHONE_NUMBER] P…" at bounding box center [143, 408] width 239 height 271
click at [119, 476] on div "Name: Dryer Vent Cleanings Address: [STREET_ADDRESS] Phone: [PHONE_NUMBER]" at bounding box center [95, 472] width 128 height 39
drag, startPoint x: 31, startPoint y: 366, endPoint x: 165, endPoint y: 499, distance: 189.1
click at [165, 499] on div "Context Queue: [Test] All Priority: 0 Task Age: Customer Name: [PHONE_NUMBER] P…" at bounding box center [144, 433] width 226 height 314
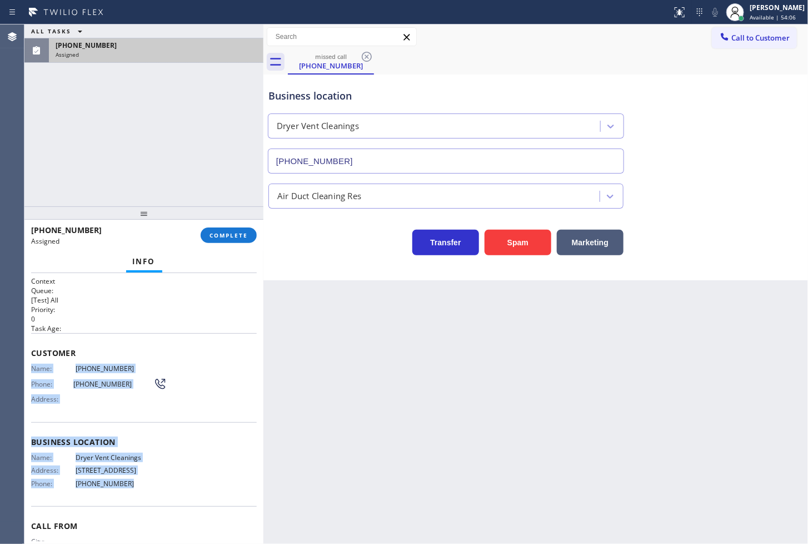
copy div "Name: [PHONE_NUMBER] Phone: [PHONE_NUMBER] Address: Business location Name: Dry…"
click at [229, 237] on span "COMPLETE" at bounding box center [229, 235] width 38 height 8
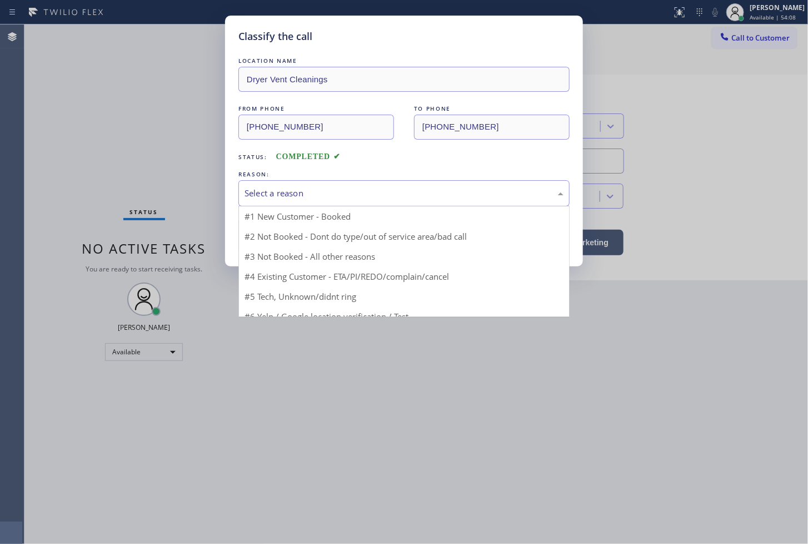
click at [302, 193] on div "Select a reason" at bounding box center [404, 193] width 319 height 13
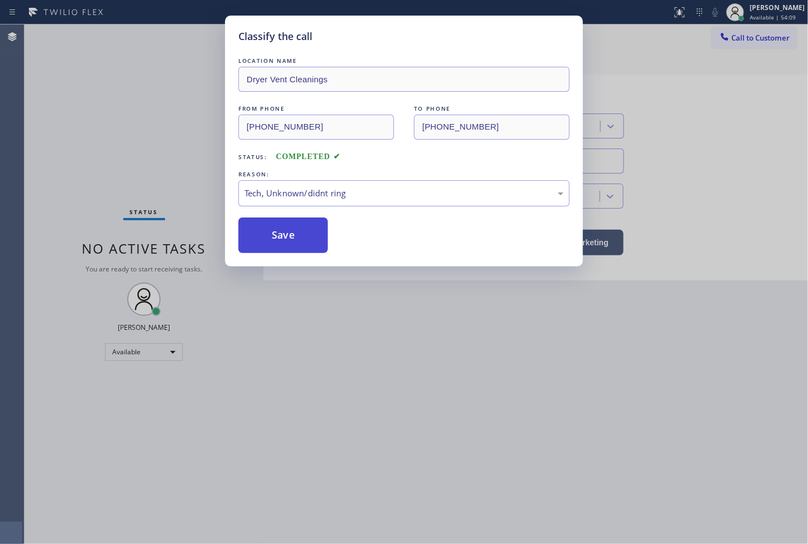
click at [276, 237] on button "Save" at bounding box center [284, 235] width 90 height 36
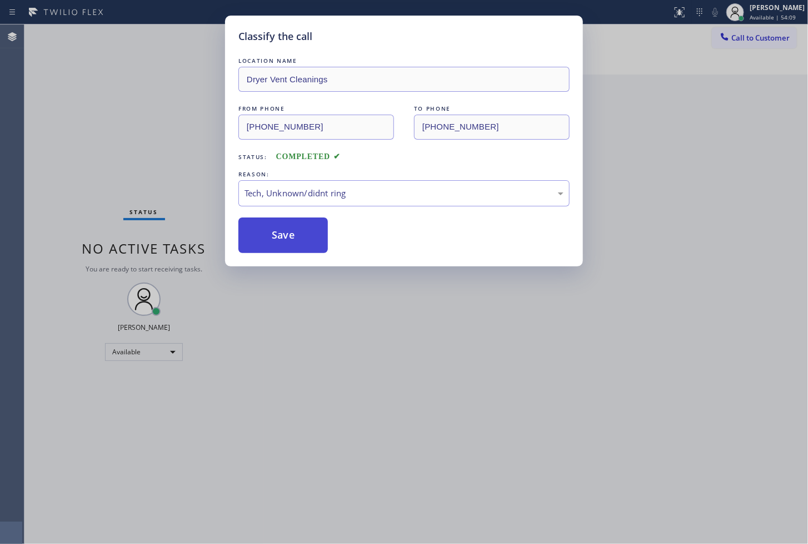
click at [276, 237] on button "Save" at bounding box center [284, 235] width 90 height 36
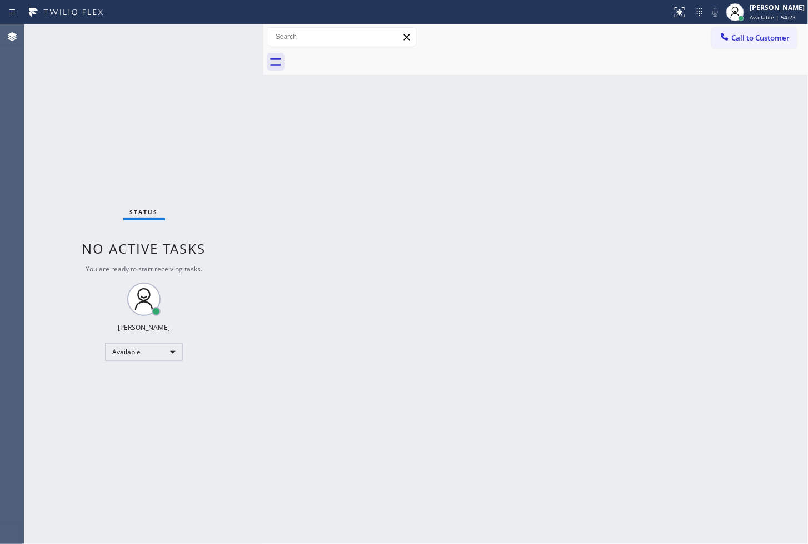
click at [32, 163] on div "Status No active tasks You are ready to start receiving tasks. [PERSON_NAME]" at bounding box center [143, 283] width 239 height 519
click at [218, 59] on div "Status No active tasks You are ready to start receiving tasks. [PERSON_NAME]" at bounding box center [143, 283] width 239 height 519
click at [595, 289] on div "Back to Dashboard Change Sender ID Customers Technicians Select a contact Outbo…" at bounding box center [536, 283] width 545 height 519
click at [96, 143] on div "Status No active tasks You are ready to start receiving tasks. [PERSON_NAME]" at bounding box center [143, 283] width 239 height 519
click at [217, 64] on div "Status No active tasks You are ready to start receiving tasks. [PERSON_NAME]" at bounding box center [143, 283] width 239 height 519
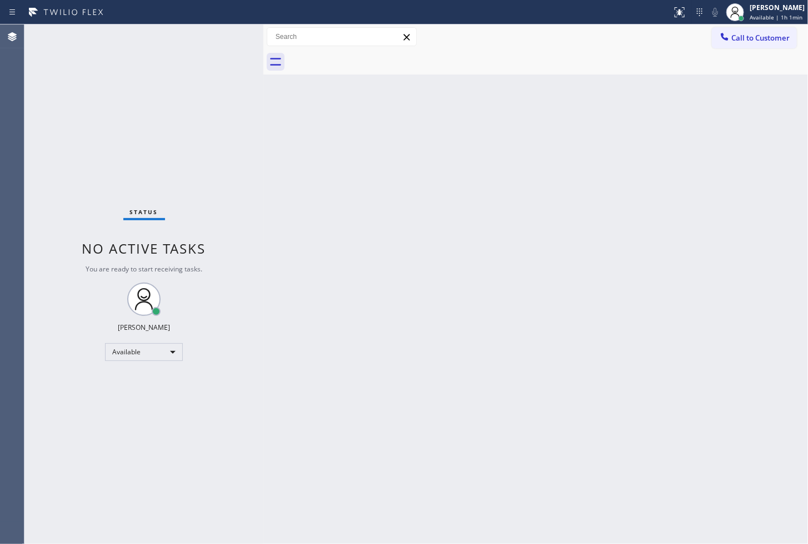
click at [211, 118] on div "Status No active tasks You are ready to start receiving tasks. [PERSON_NAME]" at bounding box center [143, 283] width 239 height 519
click at [645, 157] on div "Back to Dashboard Change Sender ID Customers Technicians Select a contact Outbo…" at bounding box center [536, 283] width 545 height 519
click at [297, 140] on div "Back to Dashboard Change Sender ID Customers Technicians Select a contact Outbo…" at bounding box center [536, 283] width 545 height 519
click at [78, 157] on div "Status No active tasks You are ready to start receiving tasks. [PERSON_NAME]" at bounding box center [143, 283] width 239 height 519
click at [236, 185] on div "Status No active tasks You are ready to start receiving tasks. [PERSON_NAME]" at bounding box center [143, 283] width 239 height 519
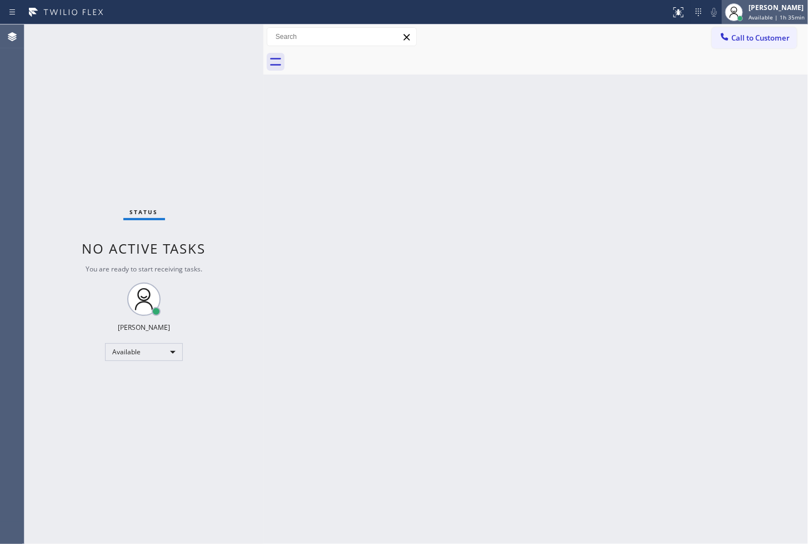
click at [767, 7] on div "[PERSON_NAME]" at bounding box center [777, 7] width 56 height 9
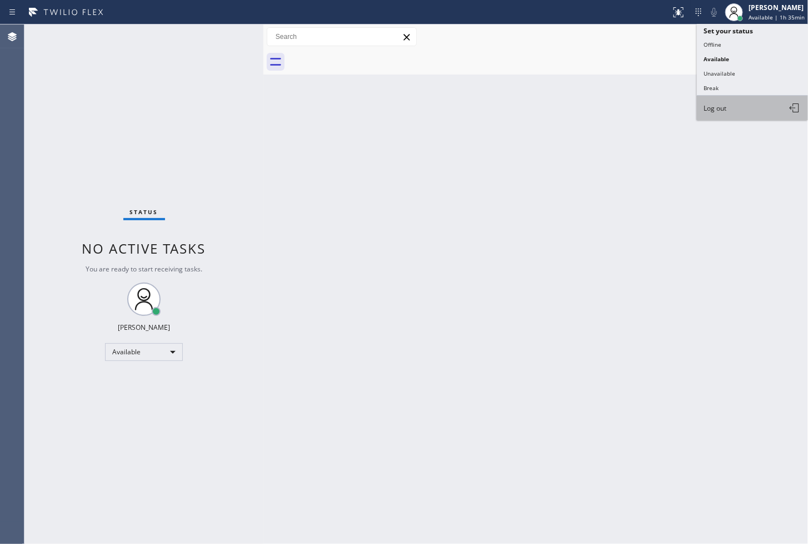
click at [731, 113] on button "Log out" at bounding box center [752, 108] width 111 height 24
